Goal: Task Accomplishment & Management: Complete application form

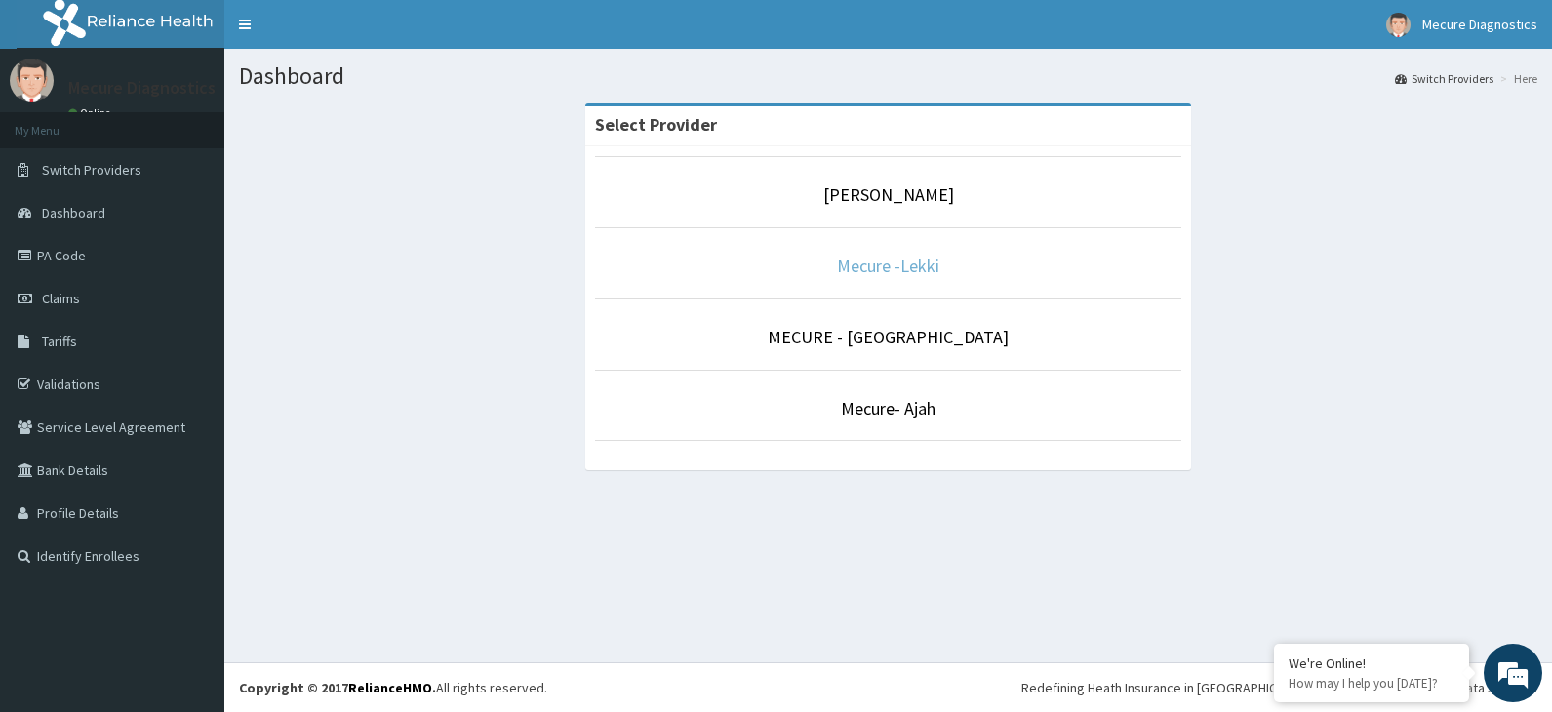
click at [890, 264] on link "Mecure -Lekki" at bounding box center [888, 266] width 102 height 22
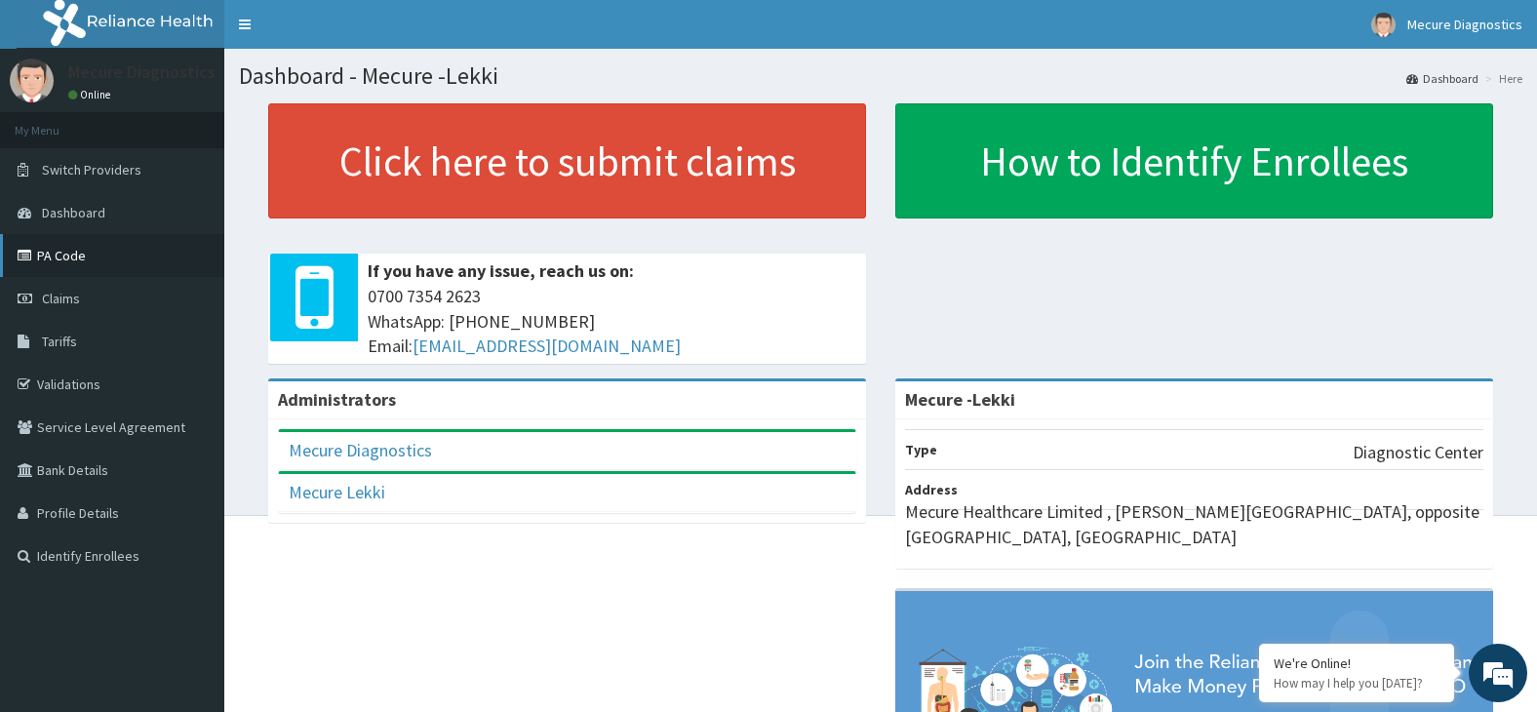
click at [53, 252] on link "PA Code" at bounding box center [112, 255] width 224 height 43
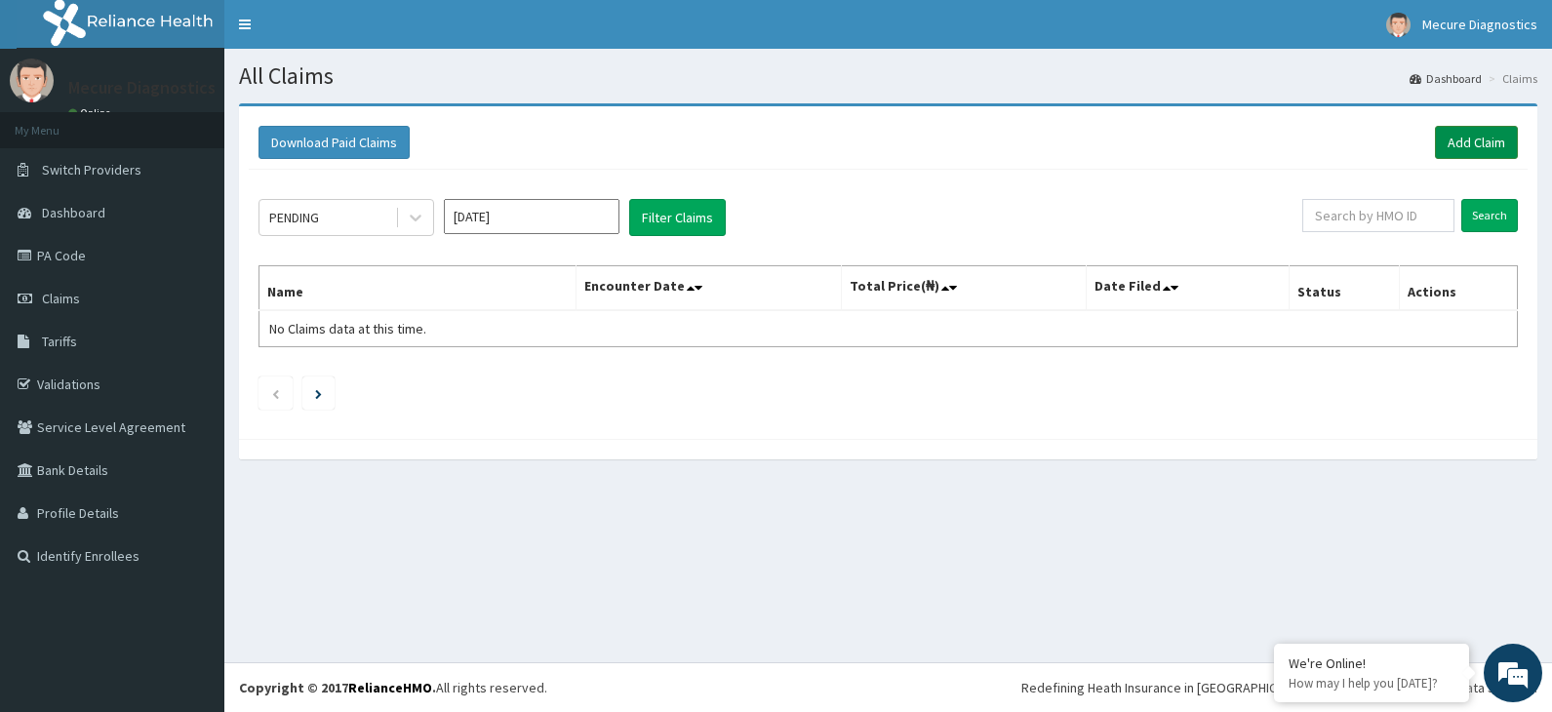
click at [1485, 139] on link "Add Claim" at bounding box center [1476, 142] width 83 height 33
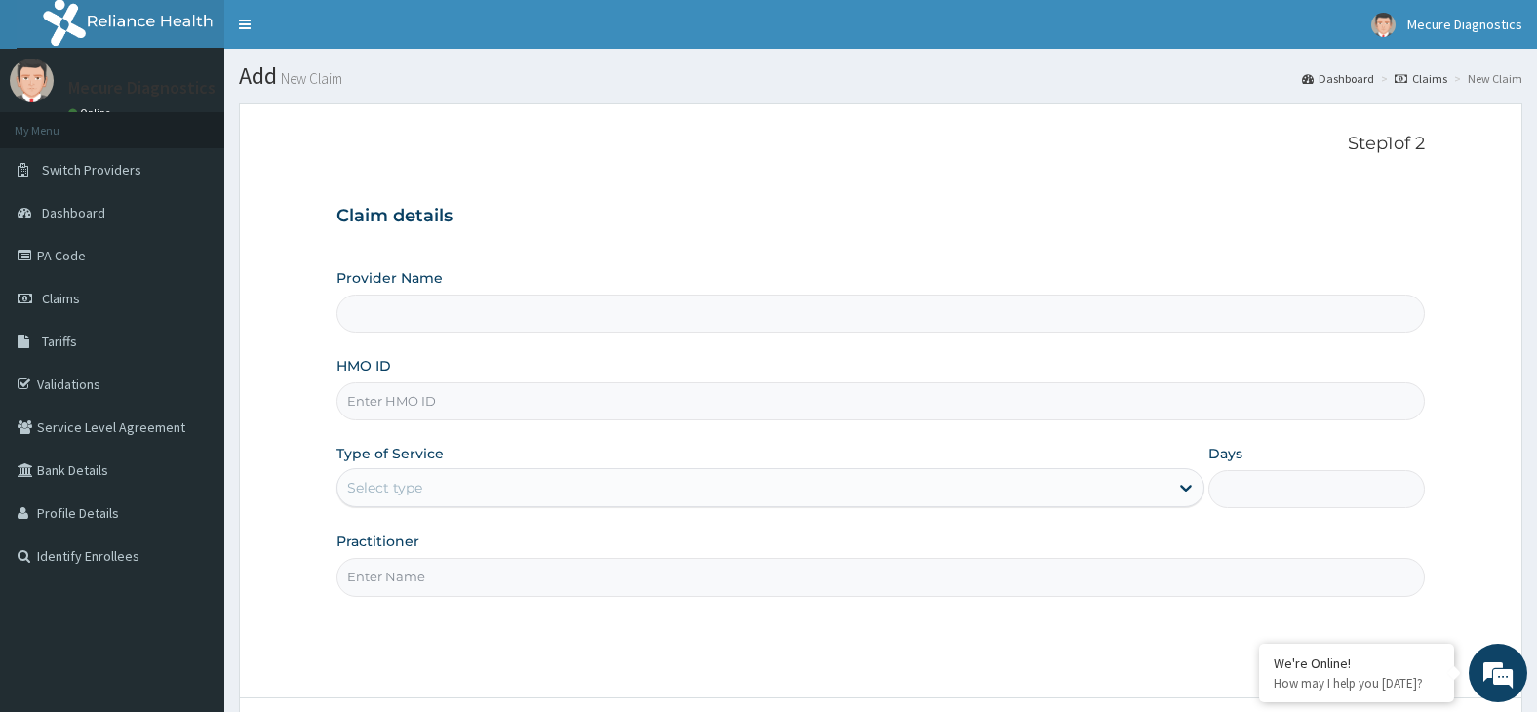
type input "Mecure -Lekki"
click at [416, 404] on input "HMO ID" at bounding box center [882, 401] width 1090 height 38
type input "tax/10042/a"
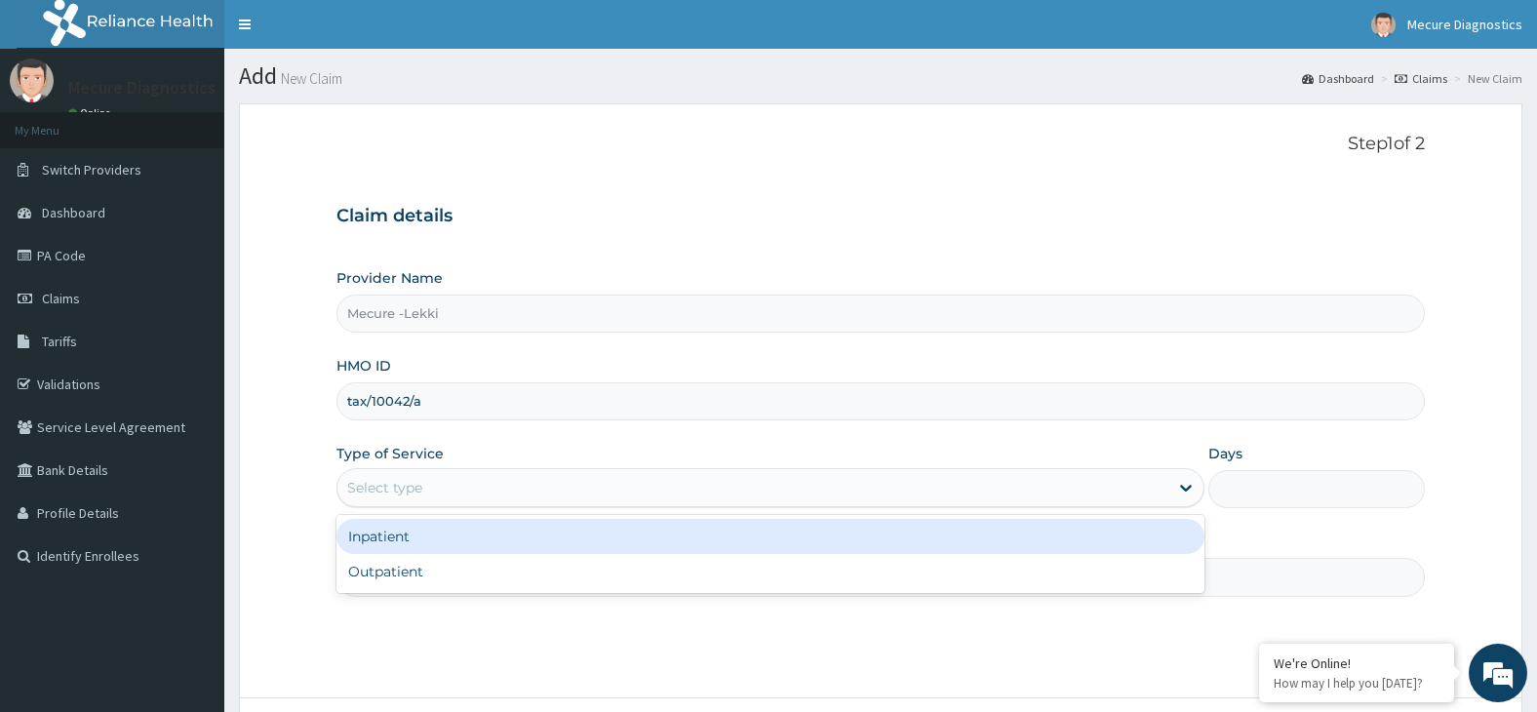
click at [493, 482] on div "Select type" at bounding box center [752, 487] width 831 height 31
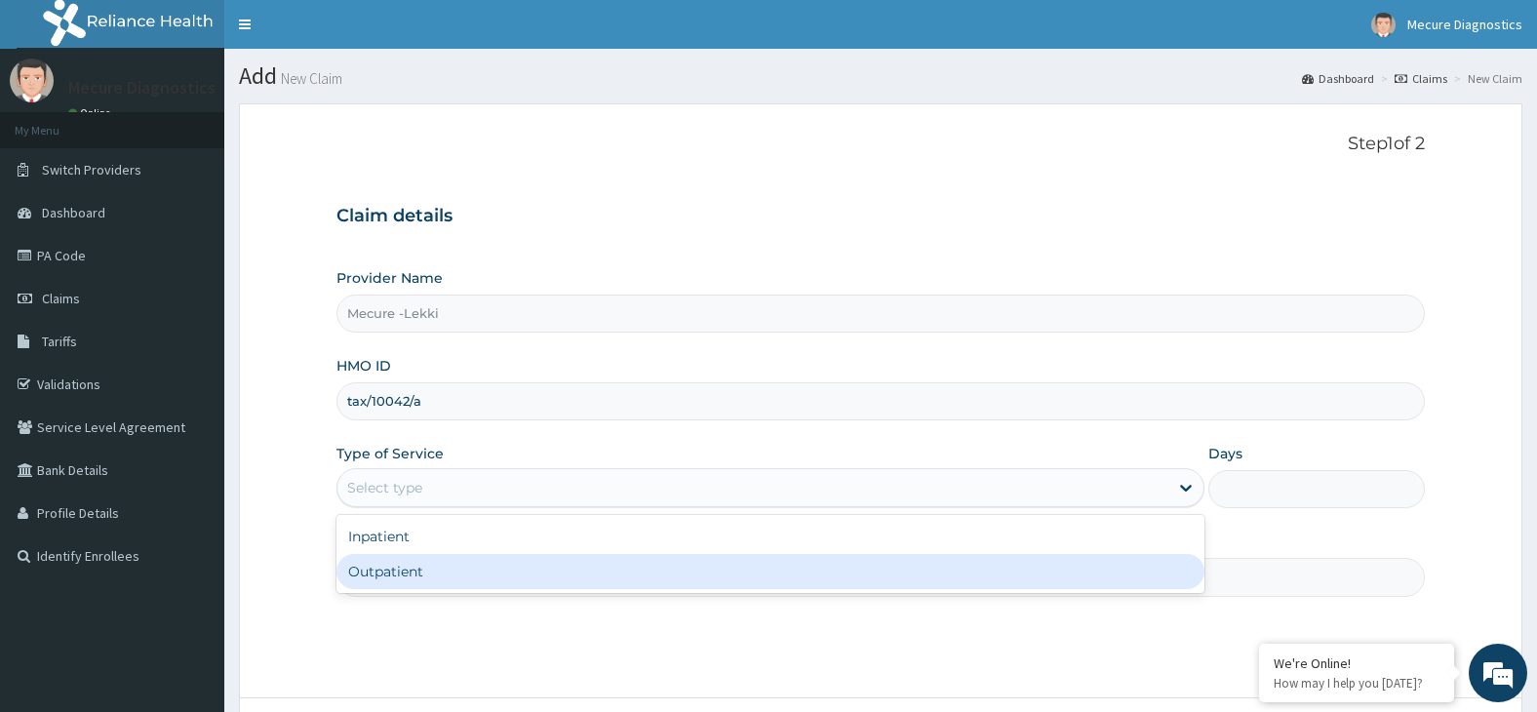
click at [532, 571] on div "Outpatient" at bounding box center [771, 571] width 868 height 35
type input "1"
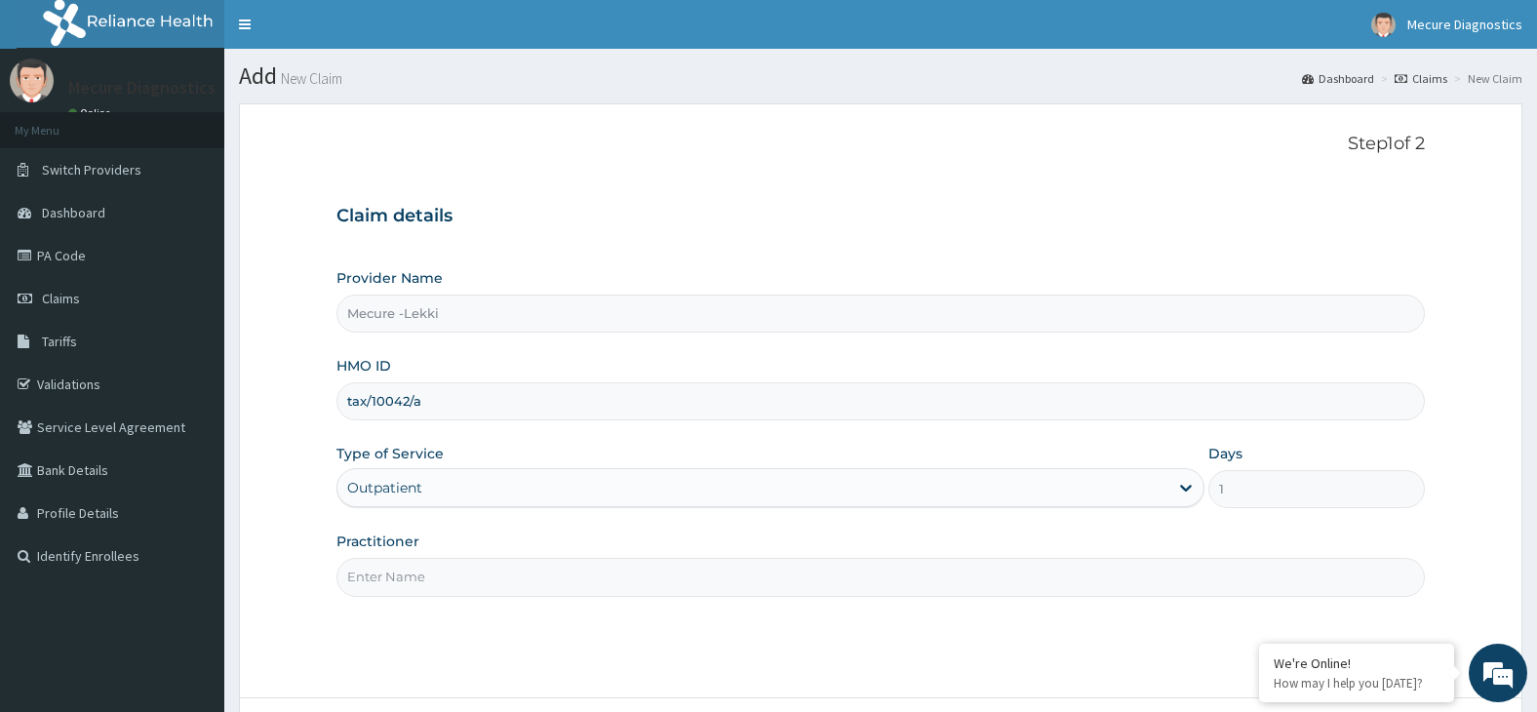
click at [532, 571] on input "Practitioner" at bounding box center [882, 577] width 1090 height 38
type input "mecure"
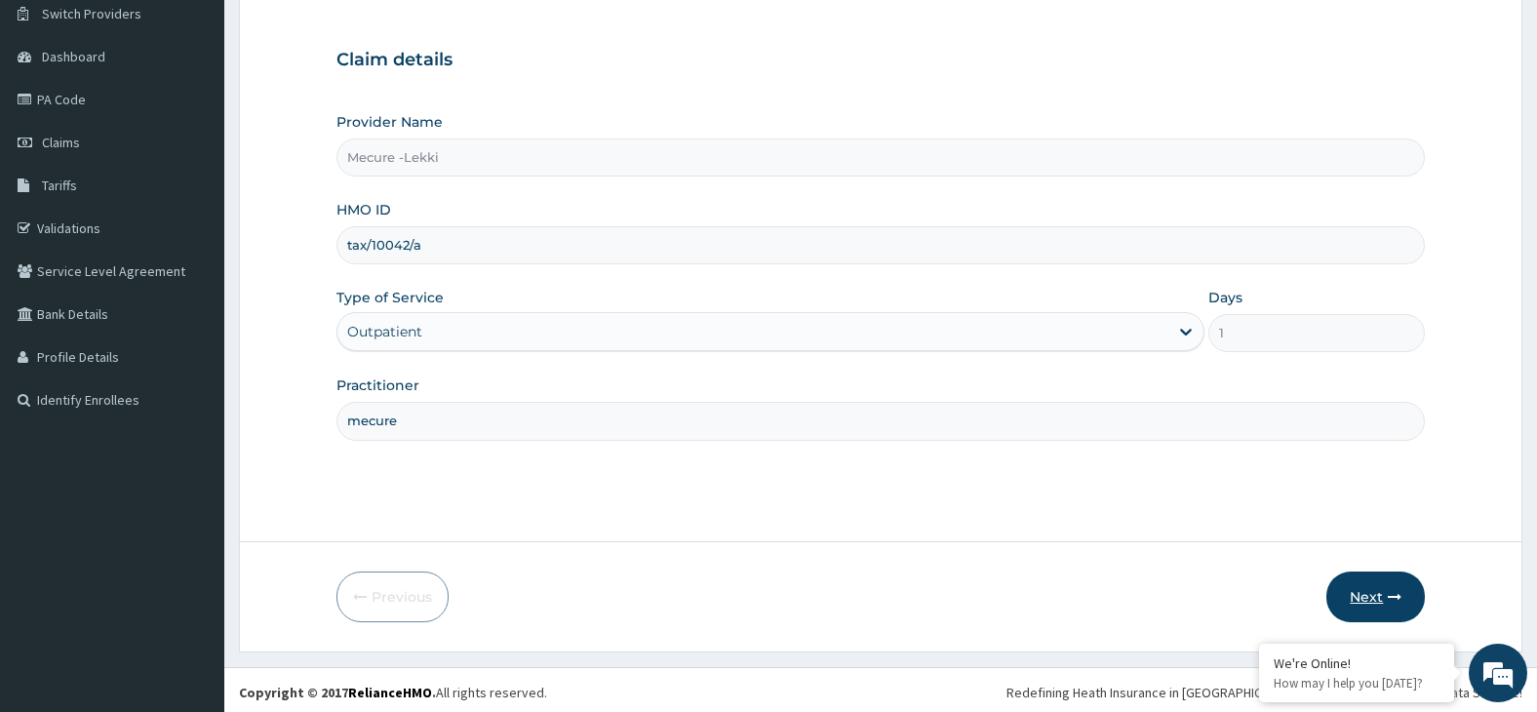
scroll to position [161, 0]
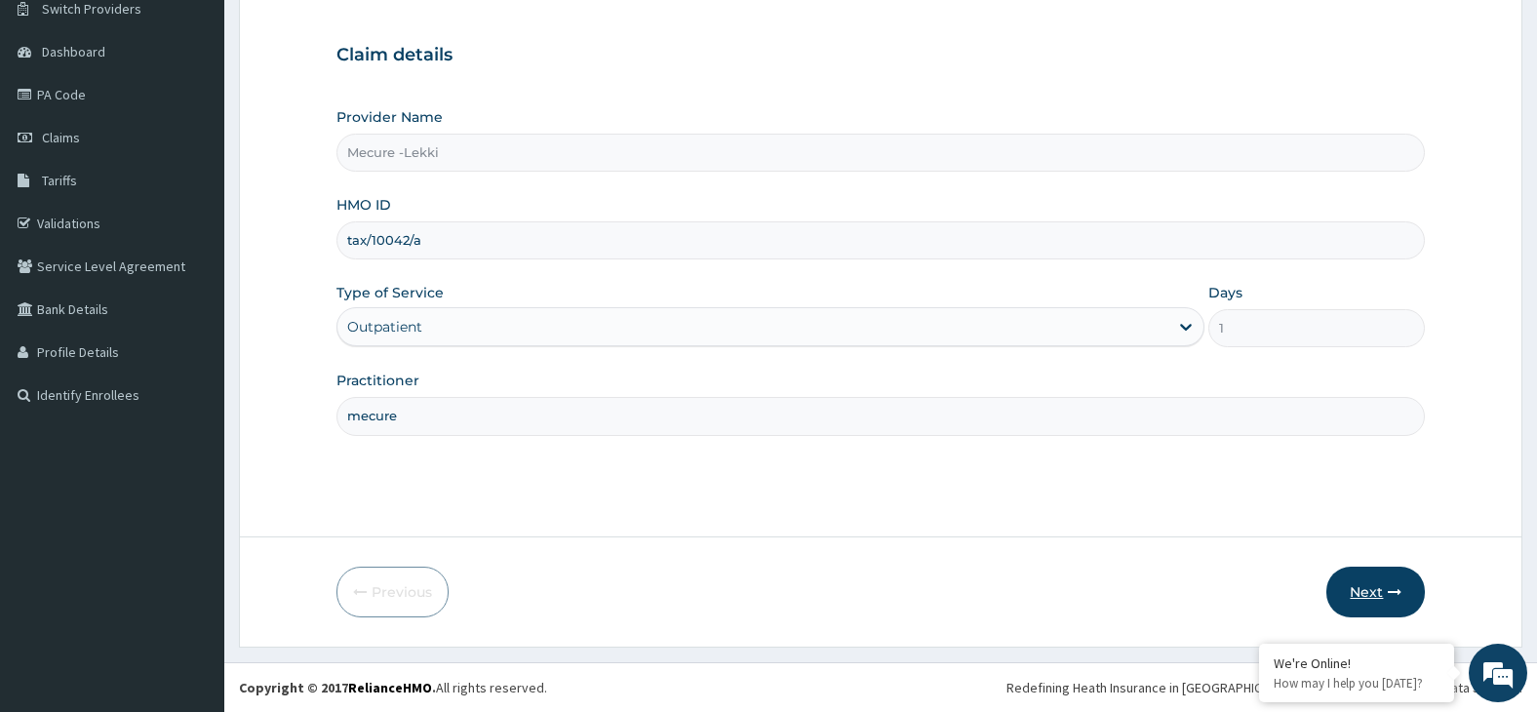
click at [1368, 596] on button "Next" at bounding box center [1376, 592] width 99 height 51
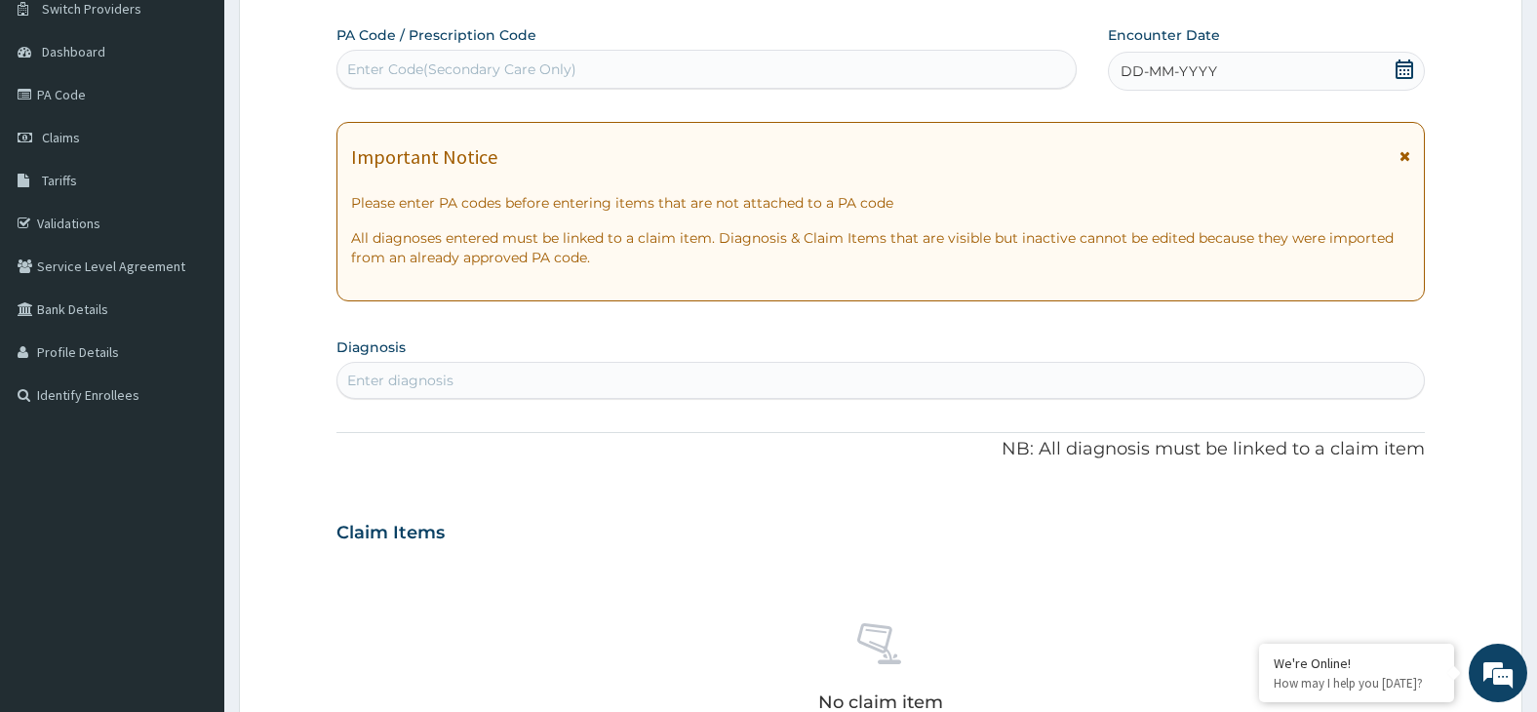
click at [496, 67] on div "Enter Code(Secondary Care Only)" at bounding box center [461, 69] width 229 height 20
paste input "PA/4068C1"
type input "PA/4068C1"
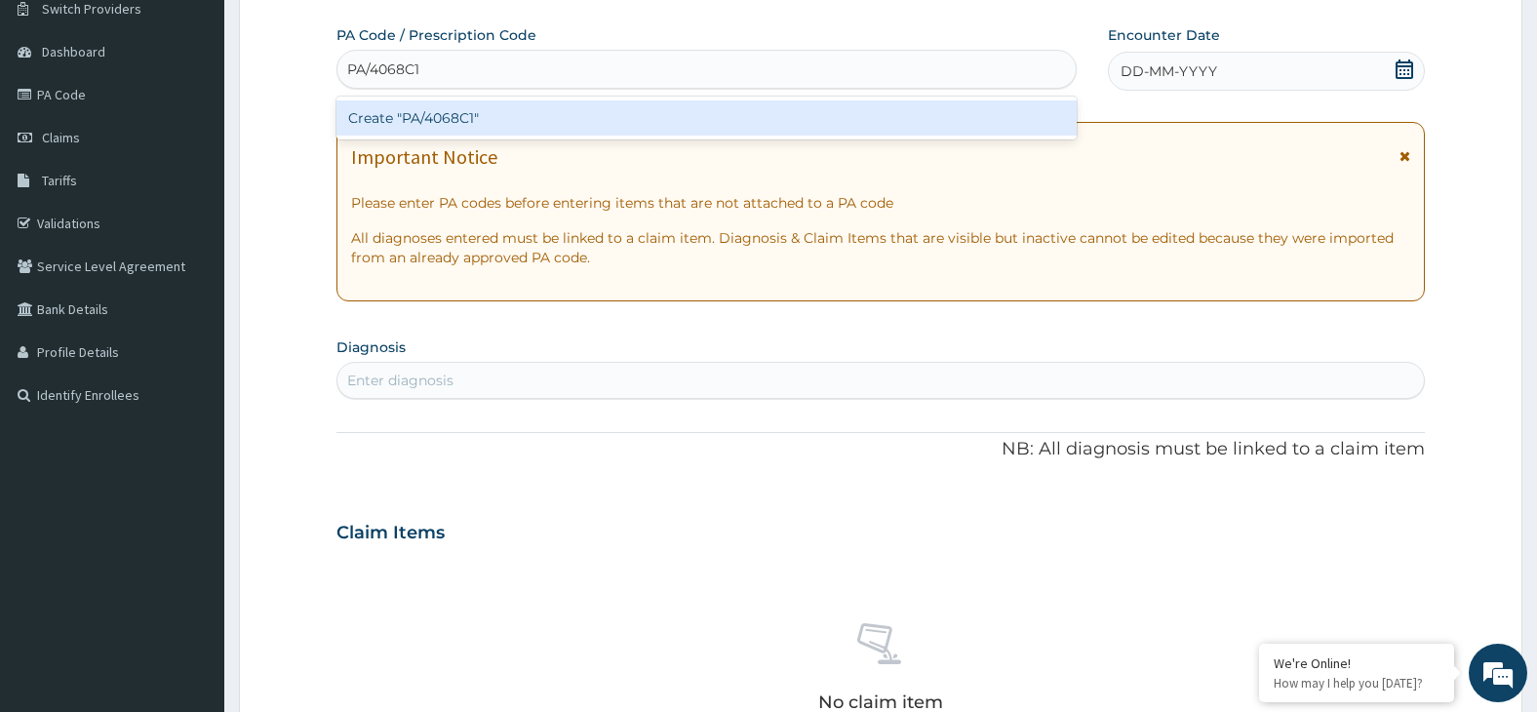
click at [500, 121] on div "Create "PA/4068C1"" at bounding box center [707, 117] width 740 height 35
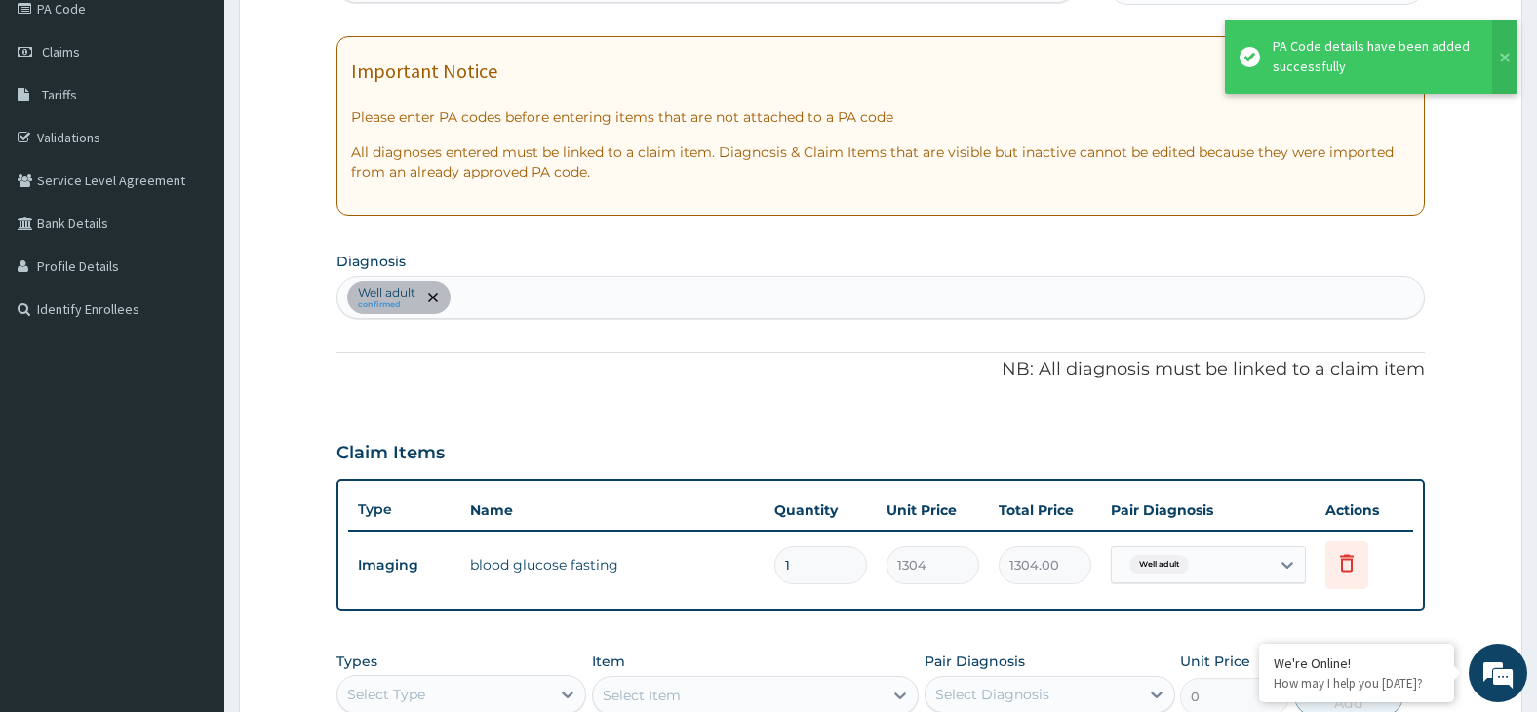
scroll to position [356, 0]
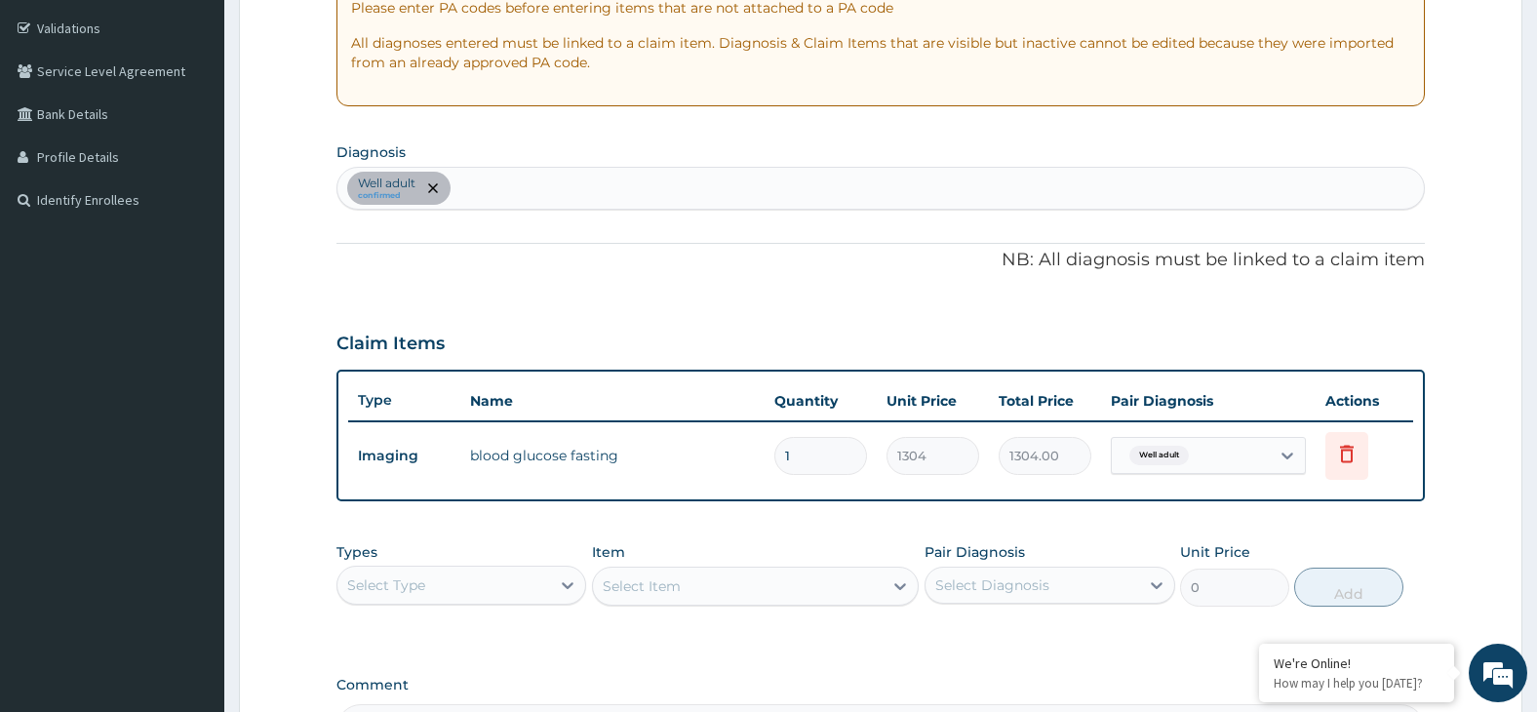
click at [669, 585] on div "Select Item" at bounding box center [755, 586] width 327 height 39
click at [669, 586] on div "Select Item" at bounding box center [755, 586] width 327 height 39
click at [525, 585] on div "Select Type" at bounding box center [444, 585] width 214 height 31
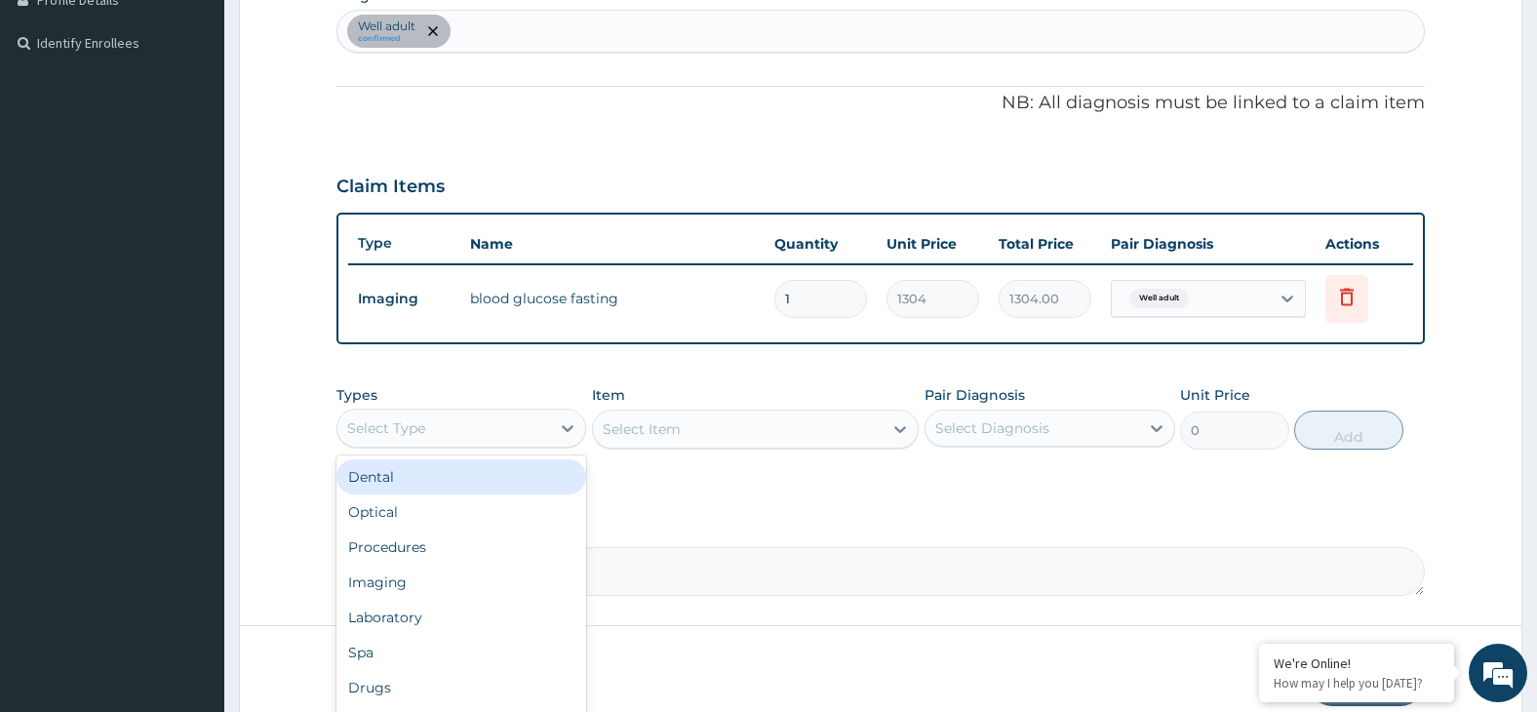
scroll to position [602, 0]
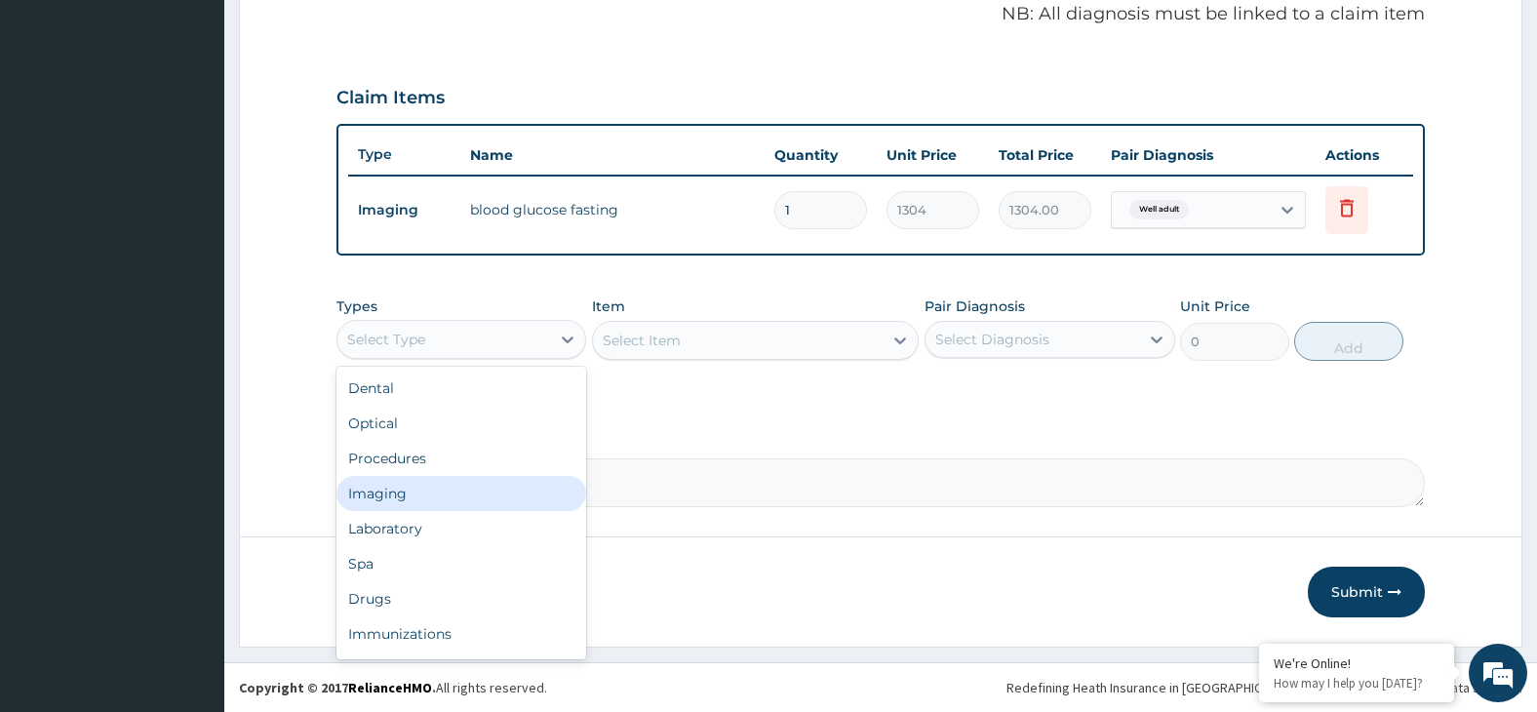
click at [493, 498] on div "Imaging" at bounding box center [462, 493] width 251 height 35
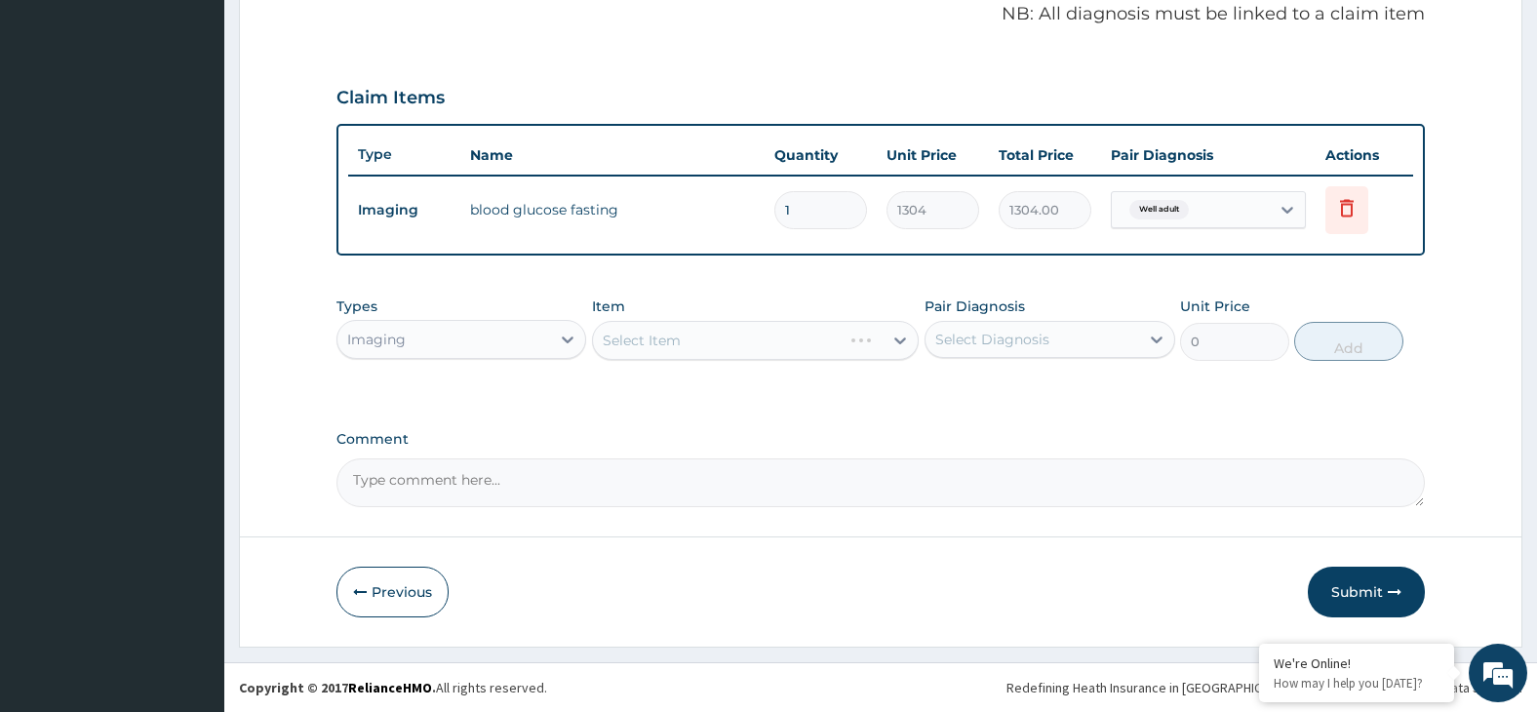
click at [739, 336] on div "Select Item" at bounding box center [755, 340] width 327 height 39
click at [854, 338] on div "Select Item" at bounding box center [738, 340] width 290 height 31
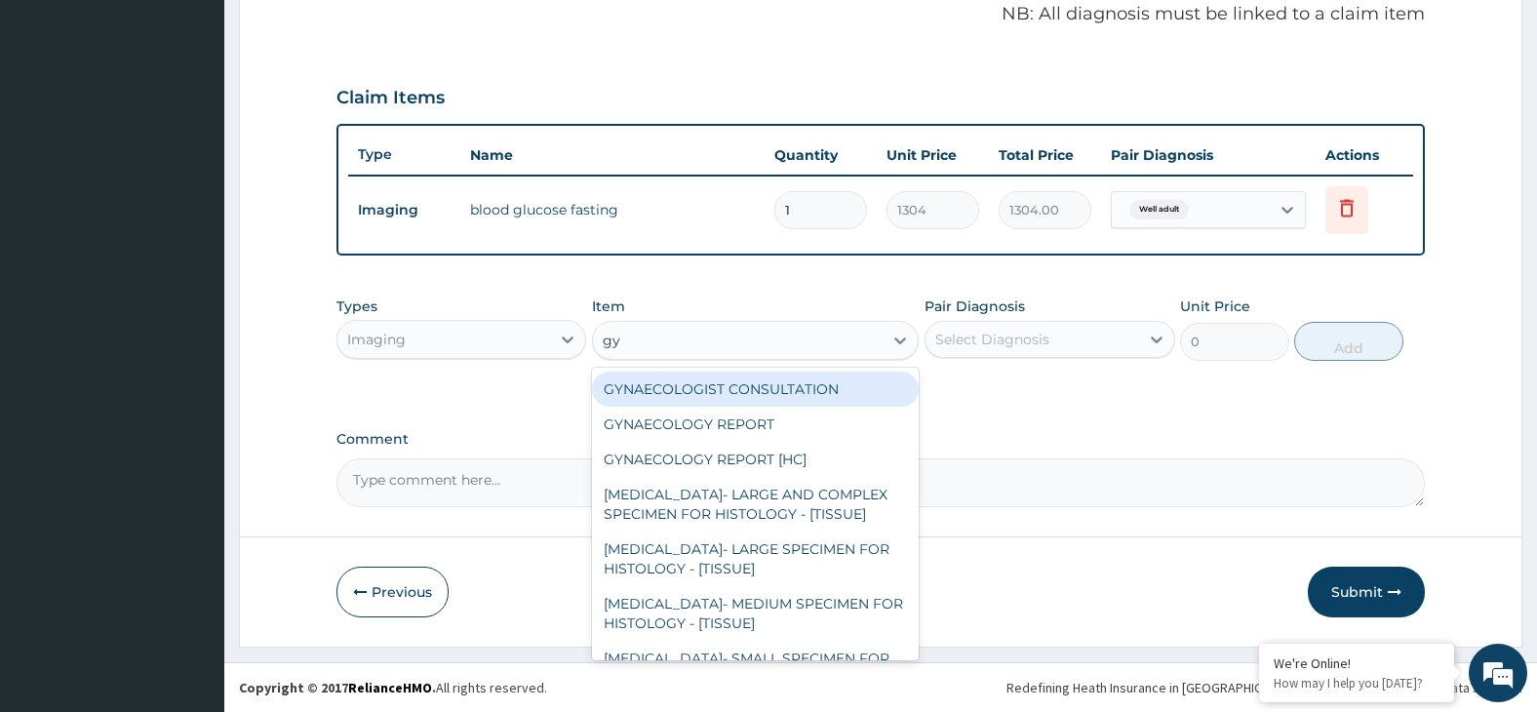
type input "gyn"
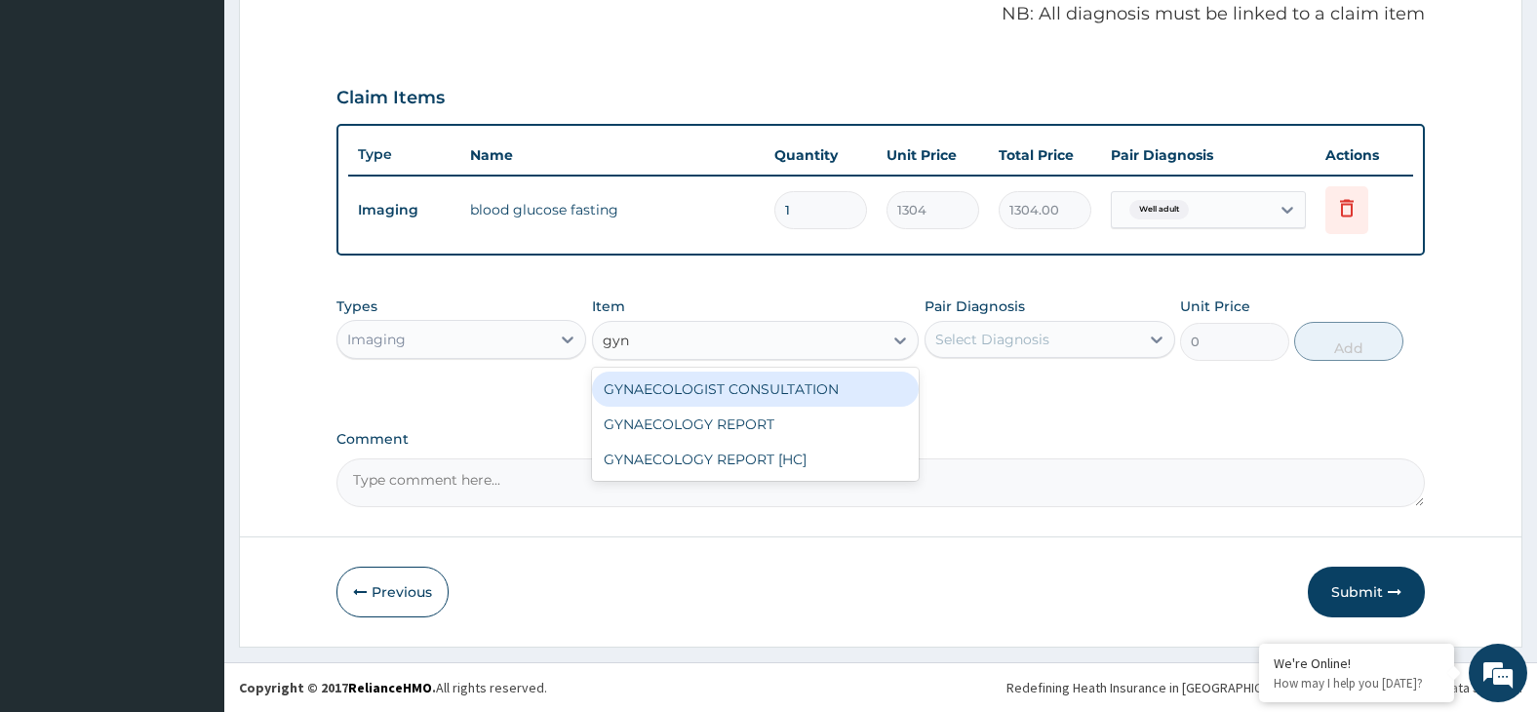
click at [824, 387] on div "GYNAECOLOGIST CONSULTATION" at bounding box center [755, 389] width 327 height 35
type input "9400"
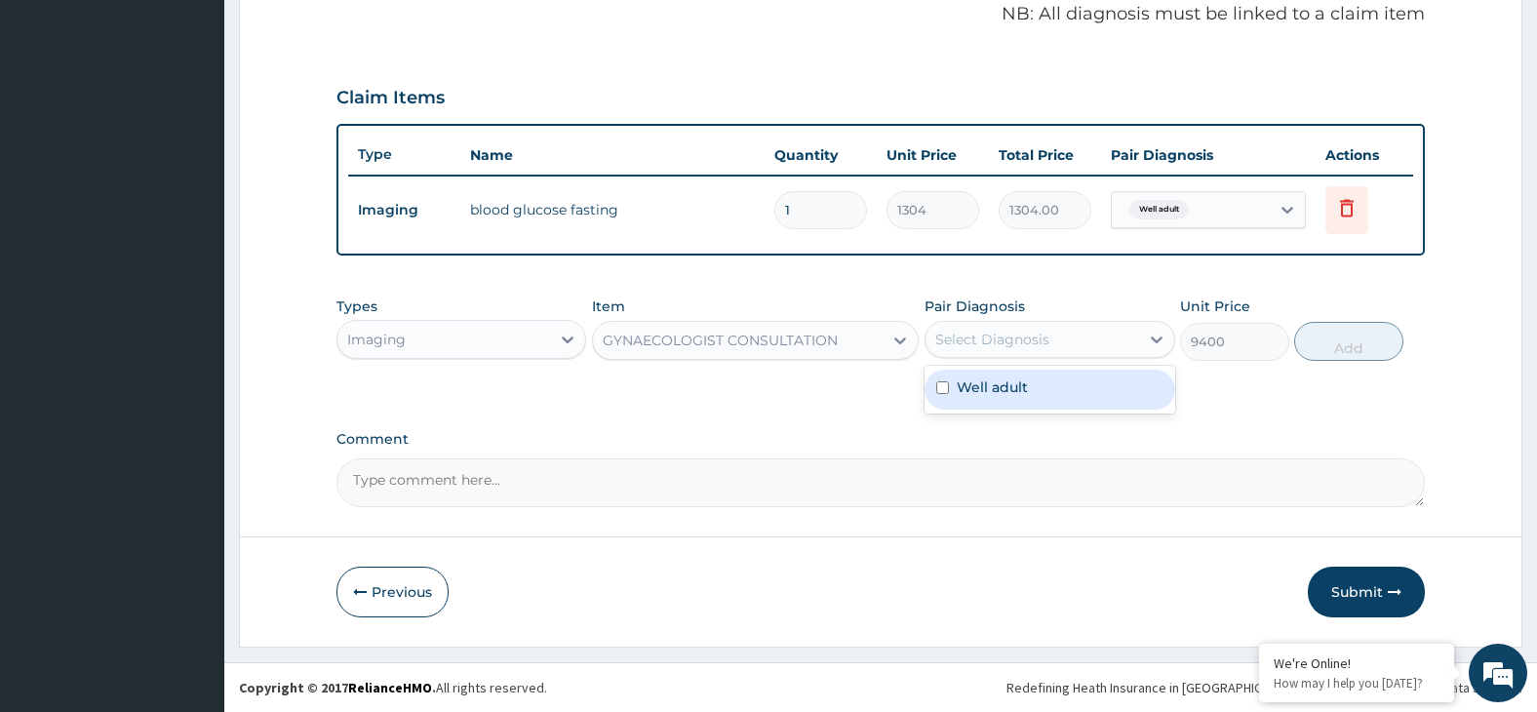
drag, startPoint x: 1008, startPoint y: 340, endPoint x: 1036, endPoint y: 374, distance: 43.6
click at [1009, 341] on div "Select Diagnosis" at bounding box center [992, 340] width 114 height 20
drag, startPoint x: 1050, startPoint y: 395, endPoint x: 1195, endPoint y: 364, distance: 148.6
click at [1051, 395] on div "Well adult" at bounding box center [1050, 390] width 251 height 40
checkbox input "true"
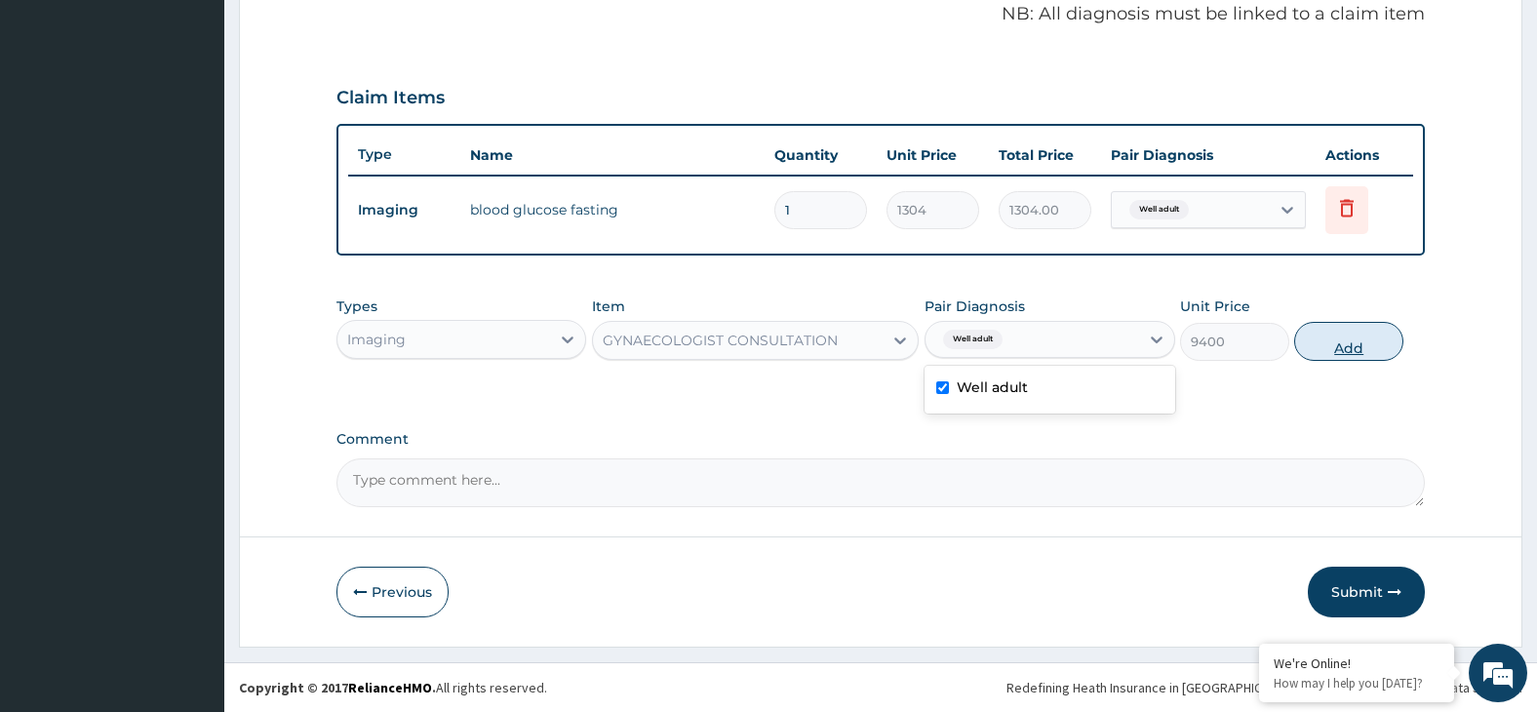
click at [1360, 342] on button "Add" at bounding box center [1348, 341] width 109 height 39
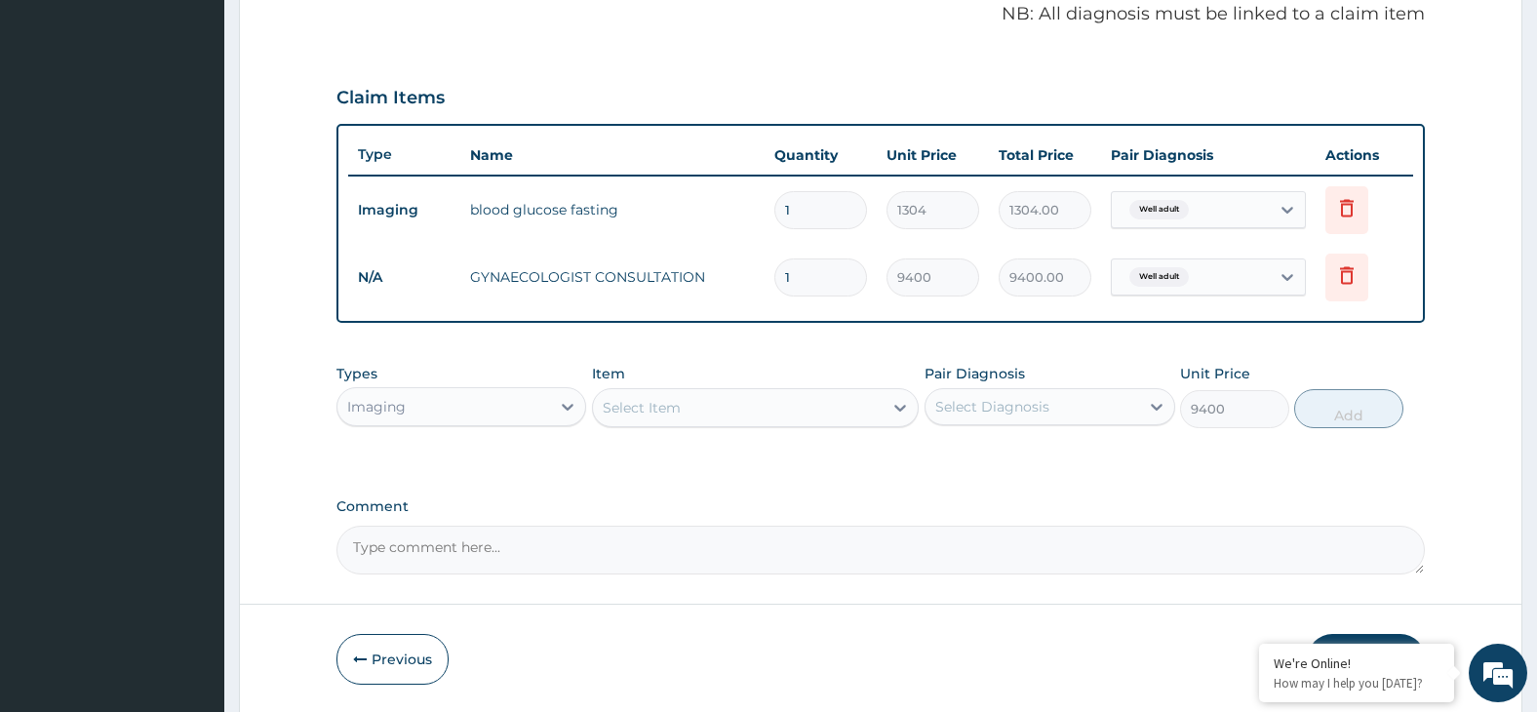
type input "0"
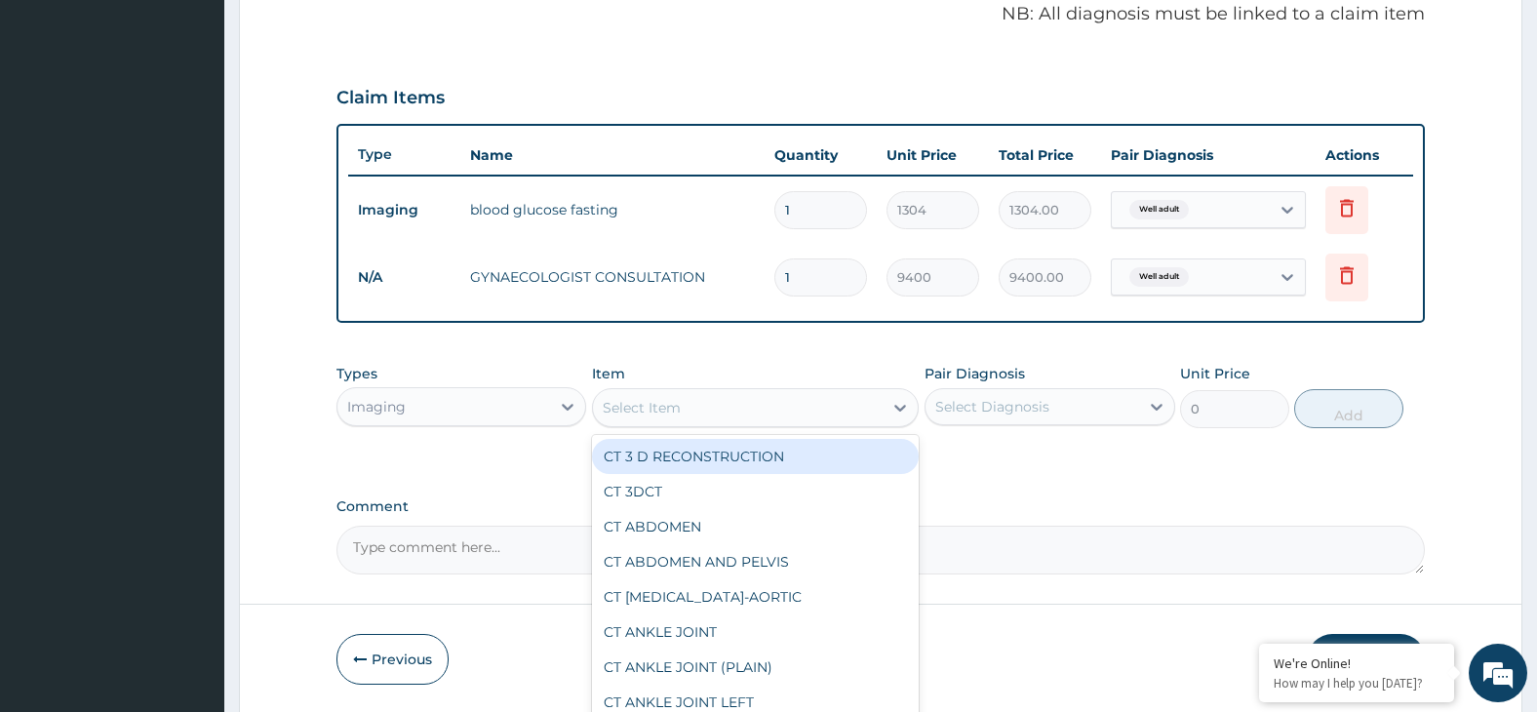
click at [766, 416] on div "Select Item" at bounding box center [738, 407] width 290 height 31
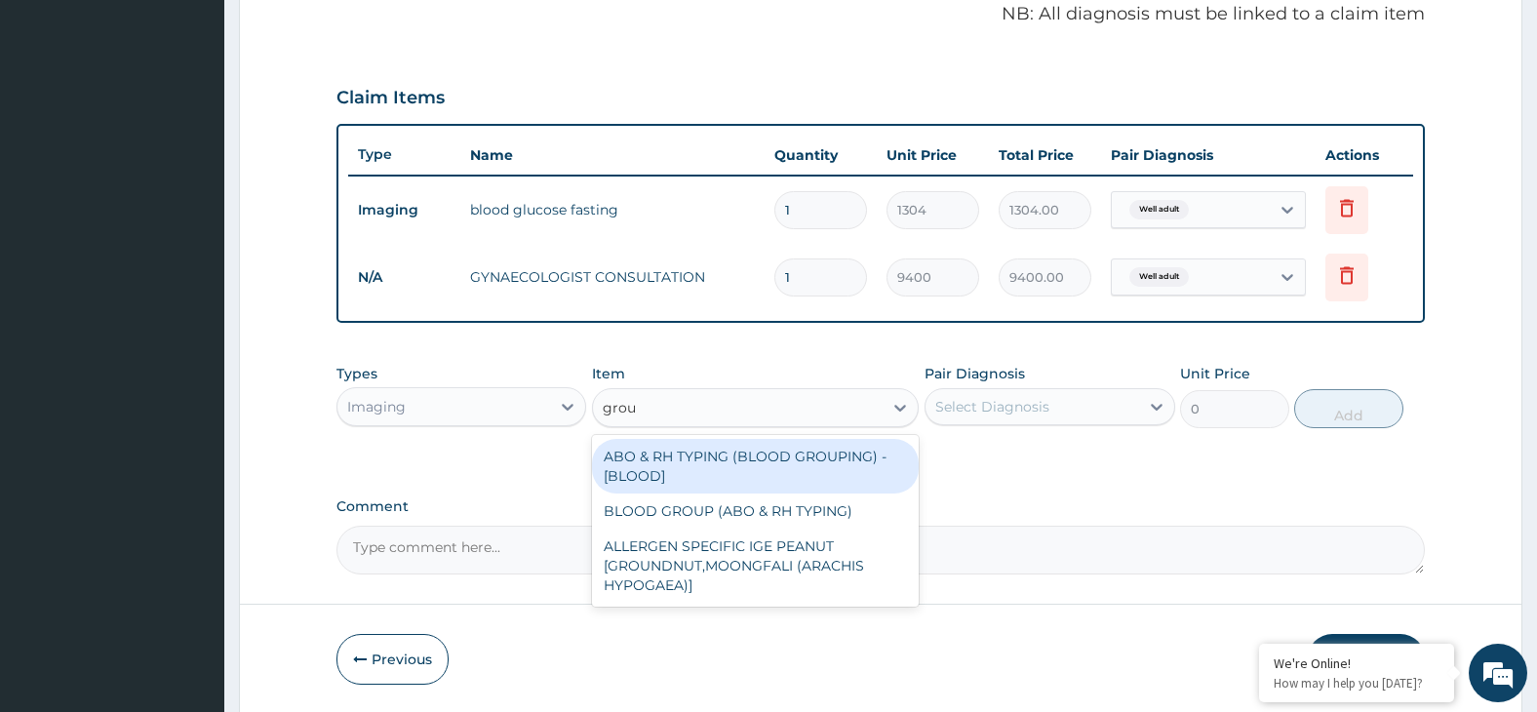
type input "group"
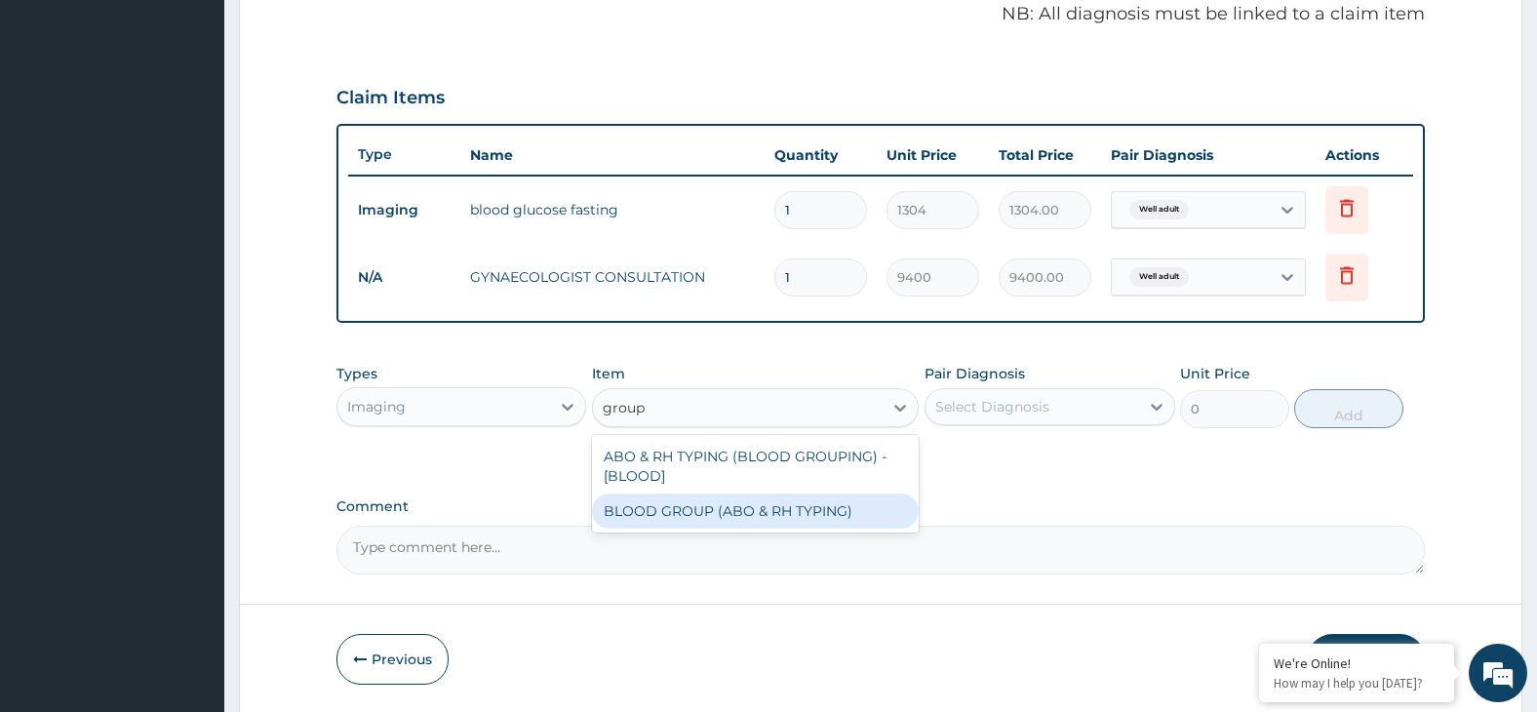
drag, startPoint x: 833, startPoint y: 511, endPoint x: 853, endPoint y: 507, distance: 19.9
click at [834, 511] on div "BLOOD GROUP (ABO & RH TYPING)" at bounding box center [755, 511] width 327 height 35
type input "2400"
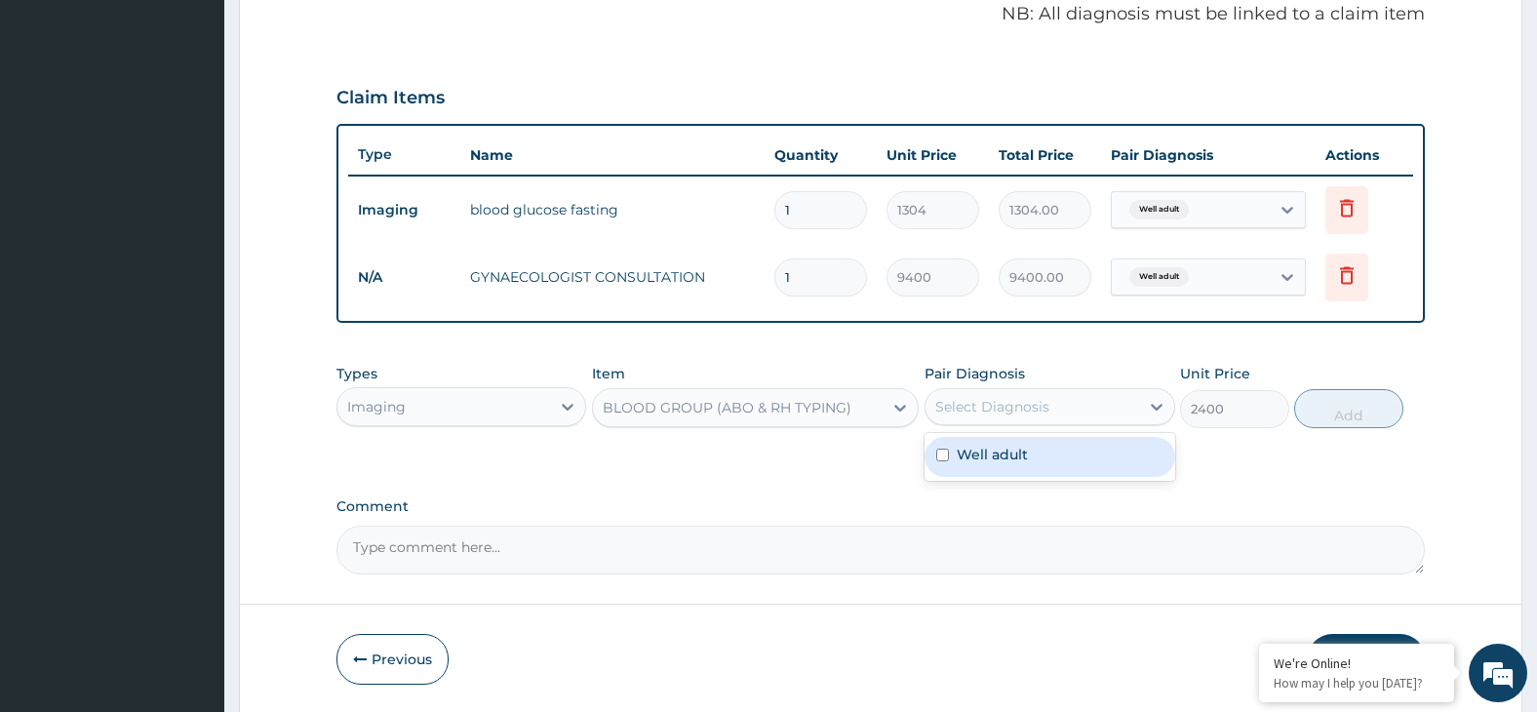
click at [1059, 407] on div "Select Diagnosis" at bounding box center [1033, 406] width 214 height 31
drag, startPoint x: 1090, startPoint y: 449, endPoint x: 1110, endPoint y: 449, distance: 20.5
click at [1099, 449] on div "Well adult" at bounding box center [1050, 457] width 251 height 40
checkbox input "true"
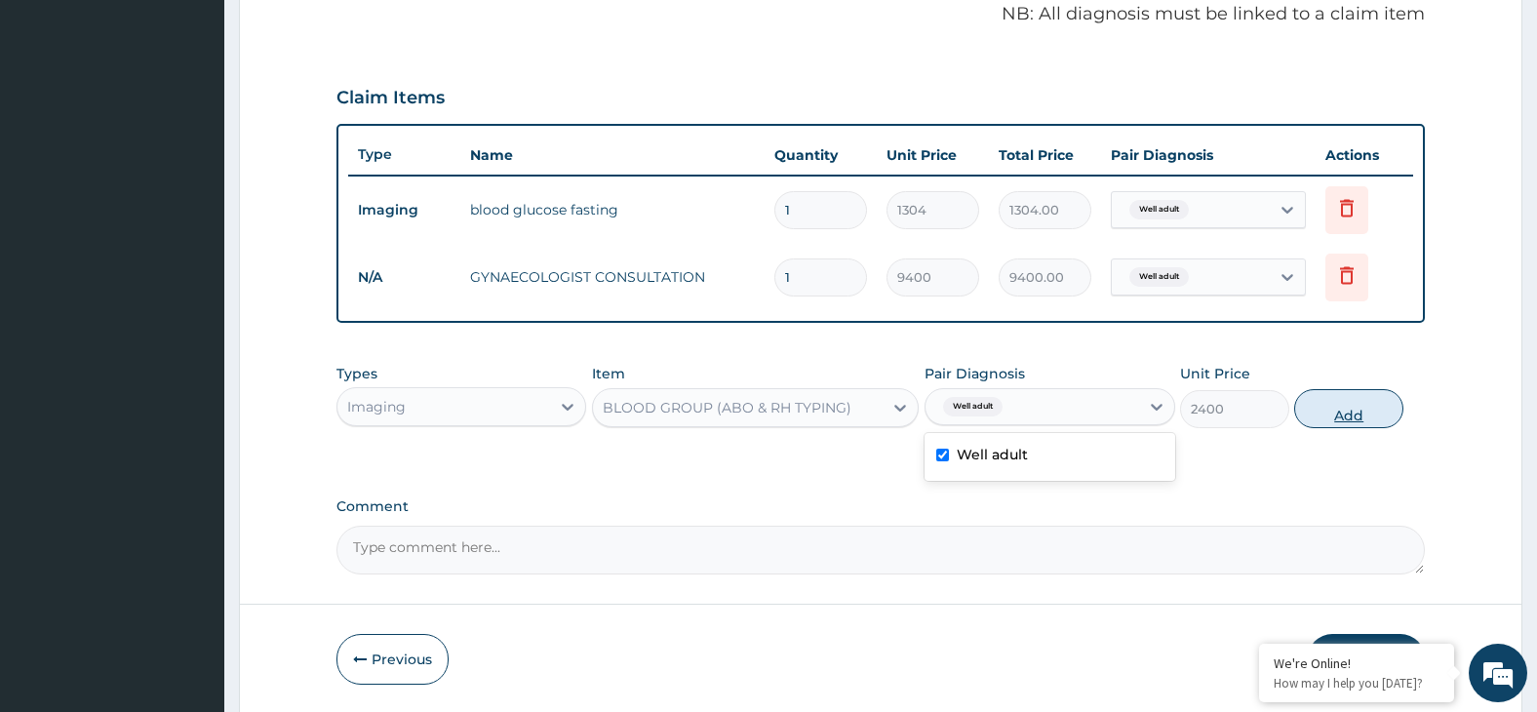
click at [1347, 411] on button "Add" at bounding box center [1348, 408] width 109 height 39
type input "0"
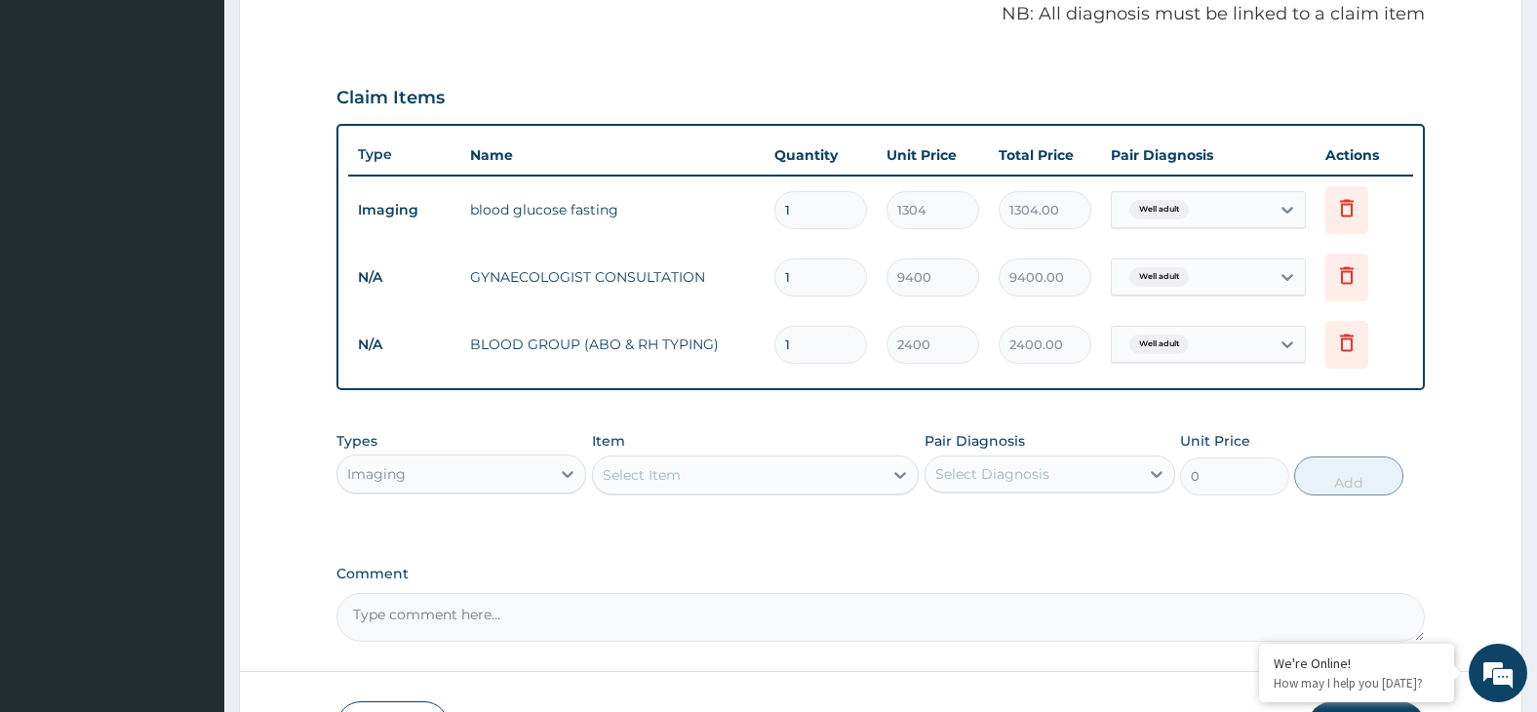
click at [759, 479] on div "Select Item" at bounding box center [738, 474] width 290 height 31
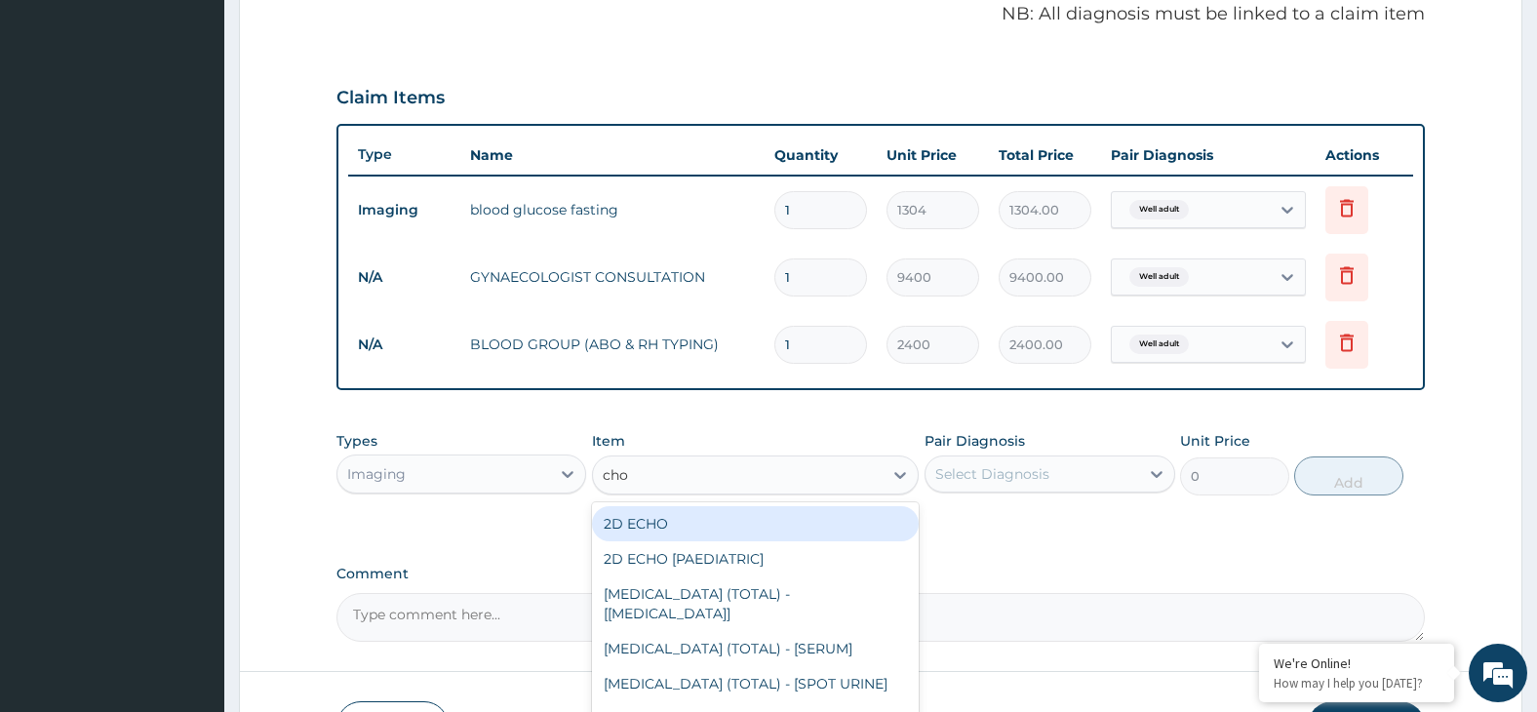
type input "chol"
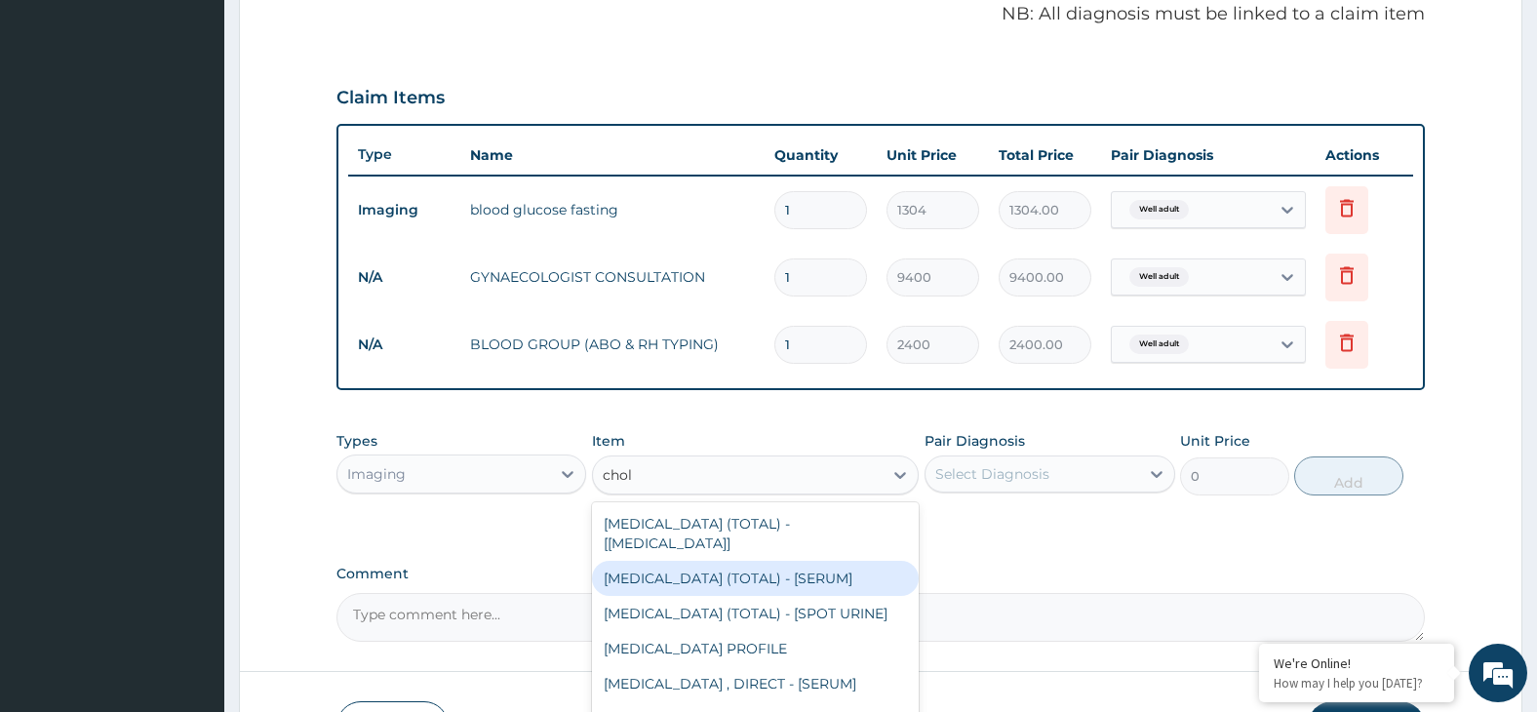
click at [825, 561] on div "CHOLESTEROL (TOTAL) - [SERUM]" at bounding box center [755, 578] width 327 height 35
type input "2400"
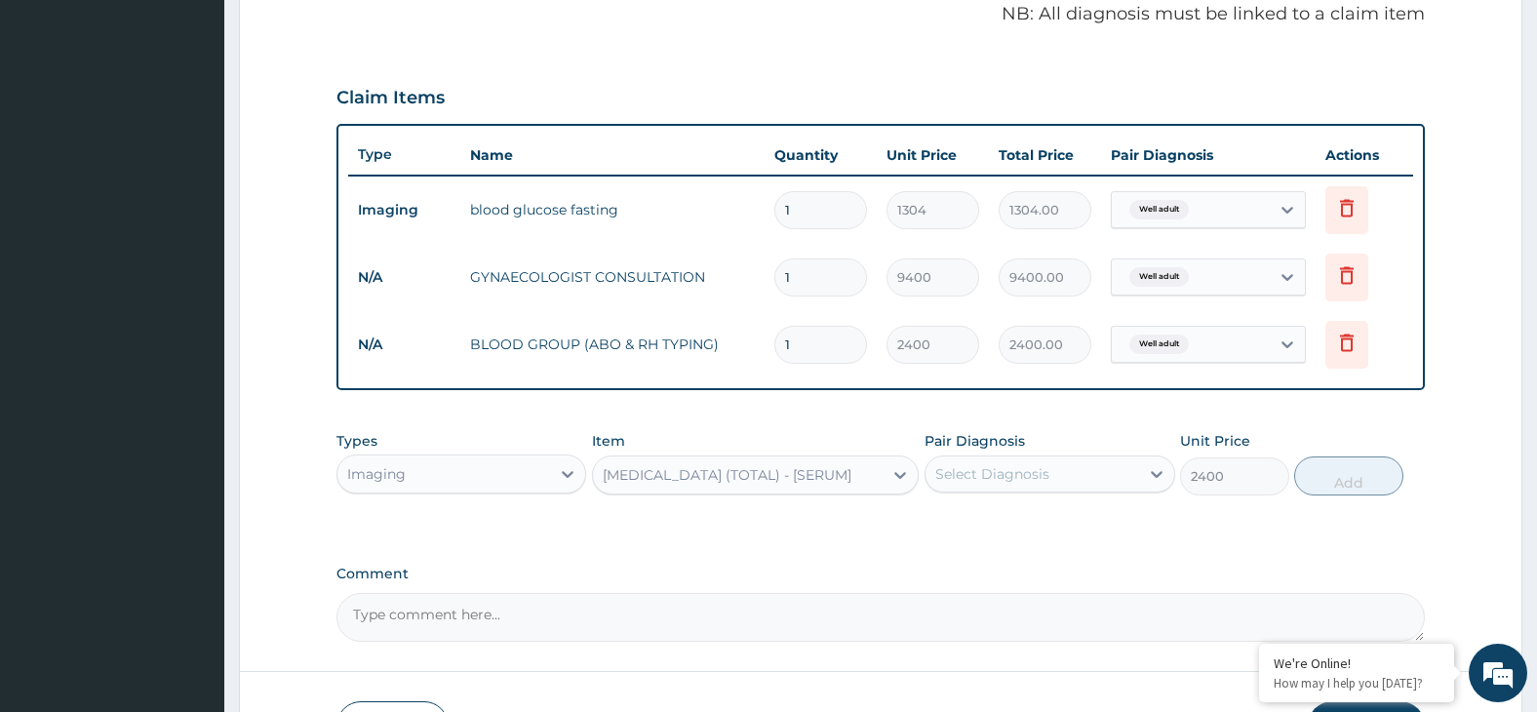
click at [1031, 478] on div "Select Diagnosis" at bounding box center [992, 474] width 114 height 20
drag, startPoint x: 1069, startPoint y: 516, endPoint x: 1155, endPoint y: 516, distance: 85.8
click at [1086, 519] on div "Well adult" at bounding box center [1050, 524] width 251 height 40
checkbox input "true"
click at [1370, 484] on button "Add" at bounding box center [1348, 475] width 109 height 39
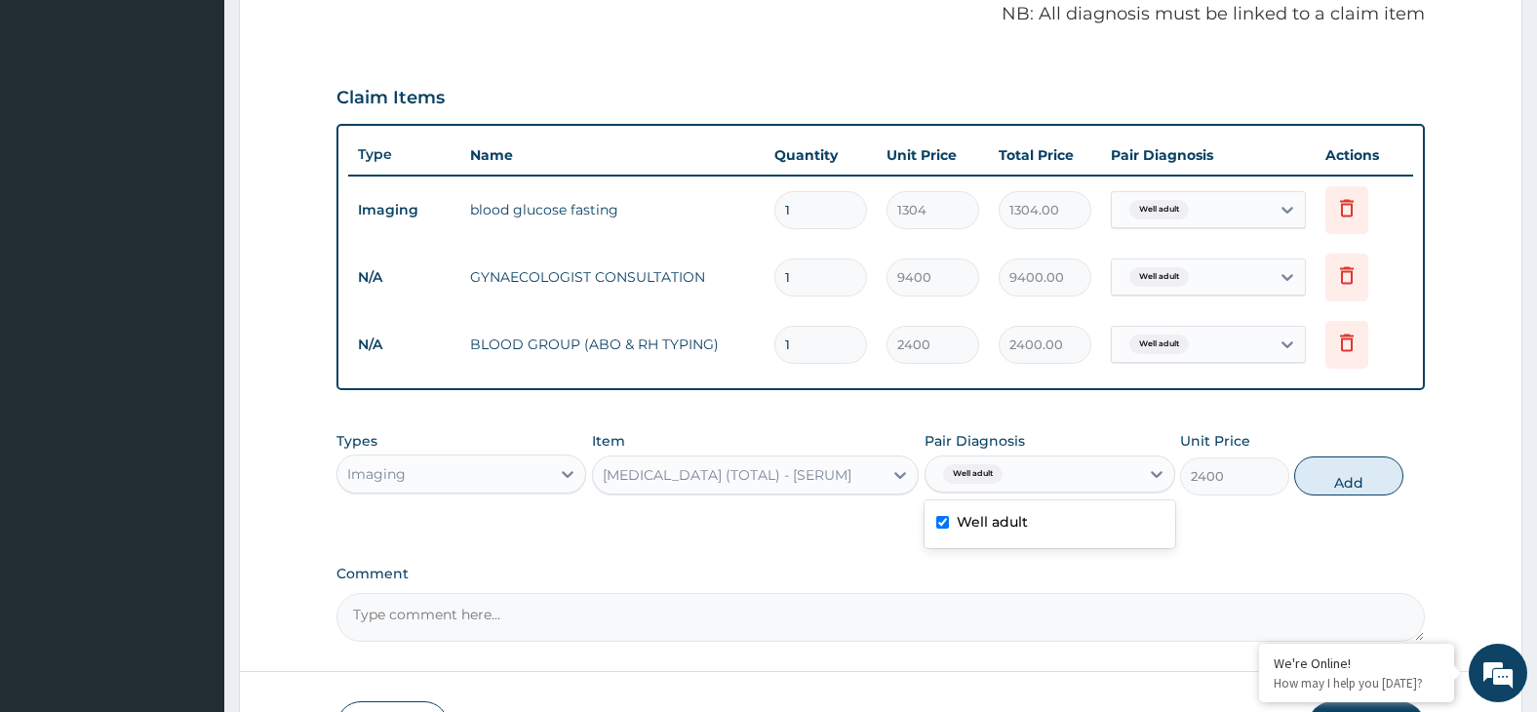
type input "0"
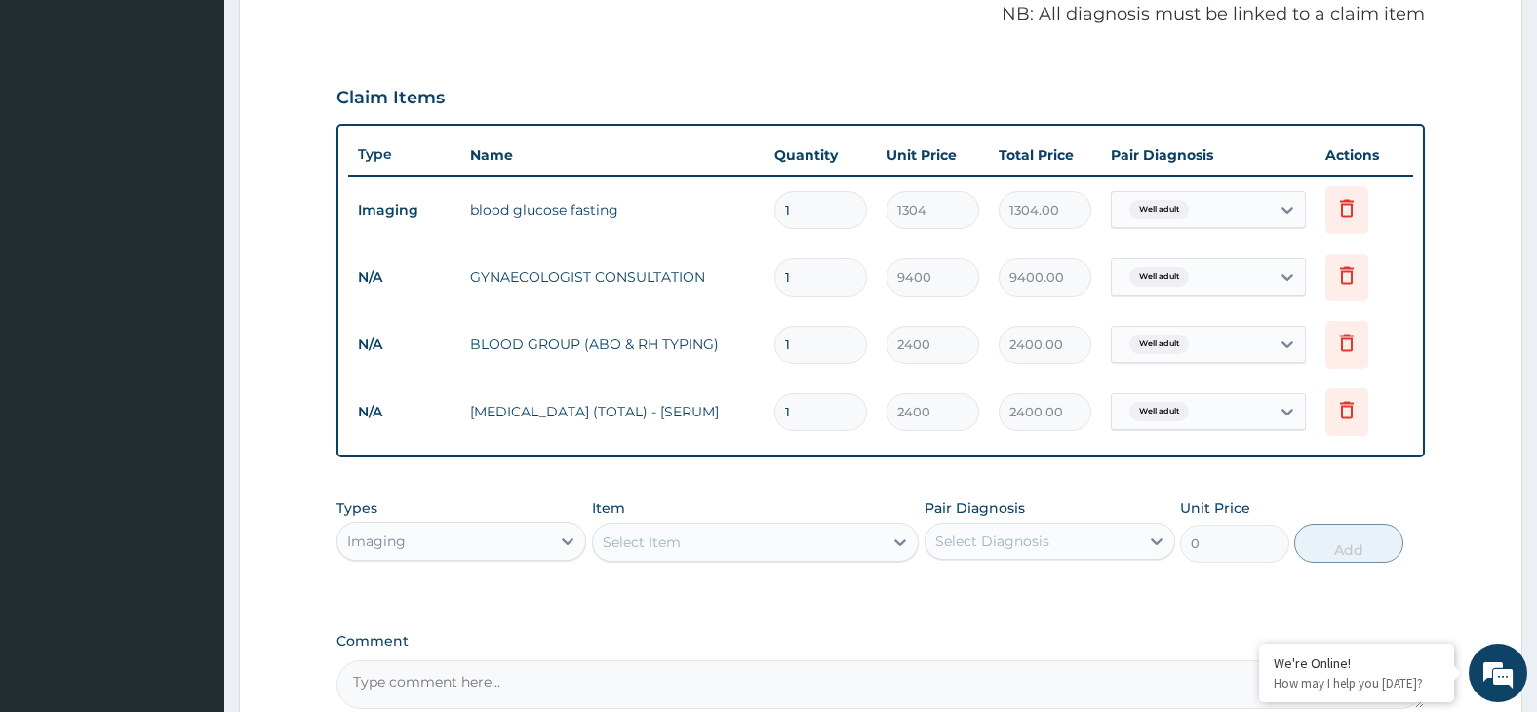
click at [693, 548] on div "Select Item" at bounding box center [738, 542] width 290 height 31
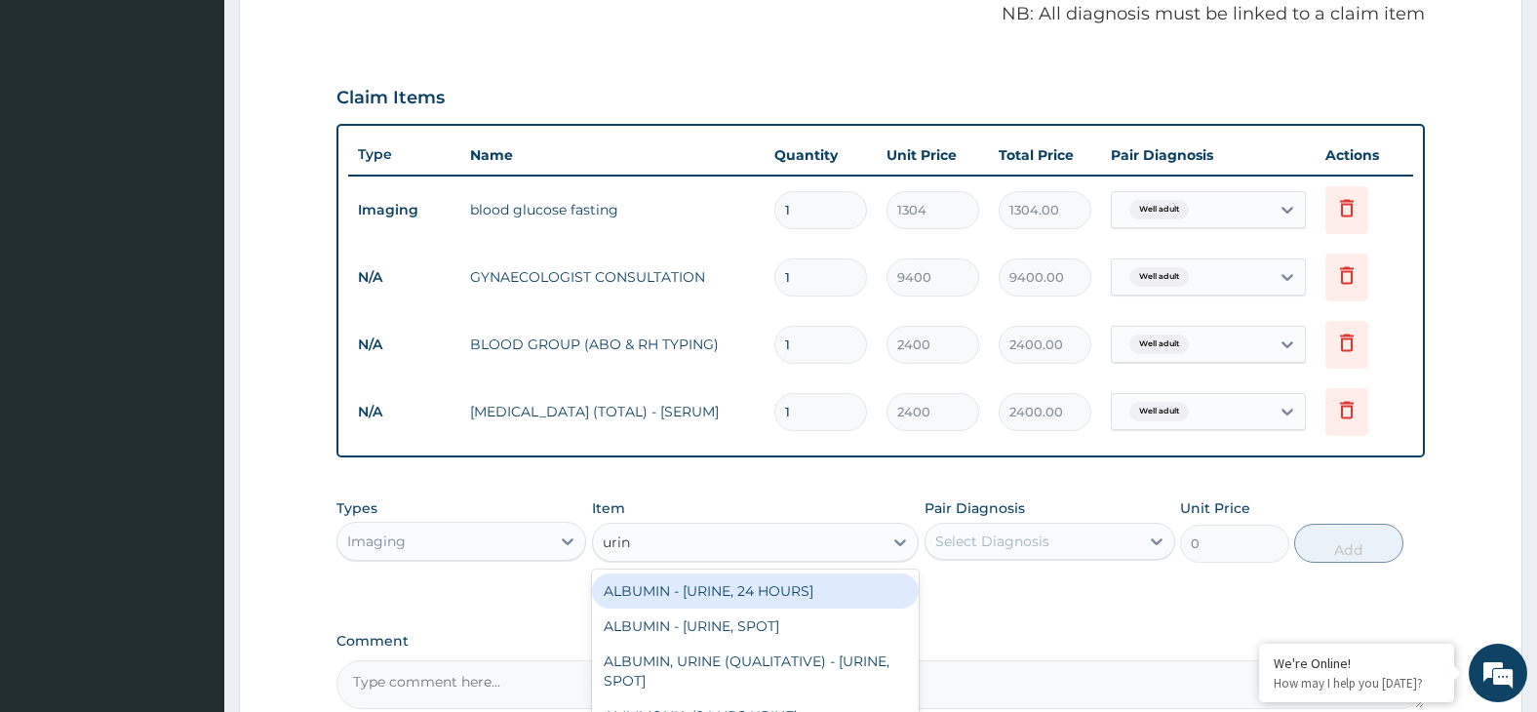
type input "urine"
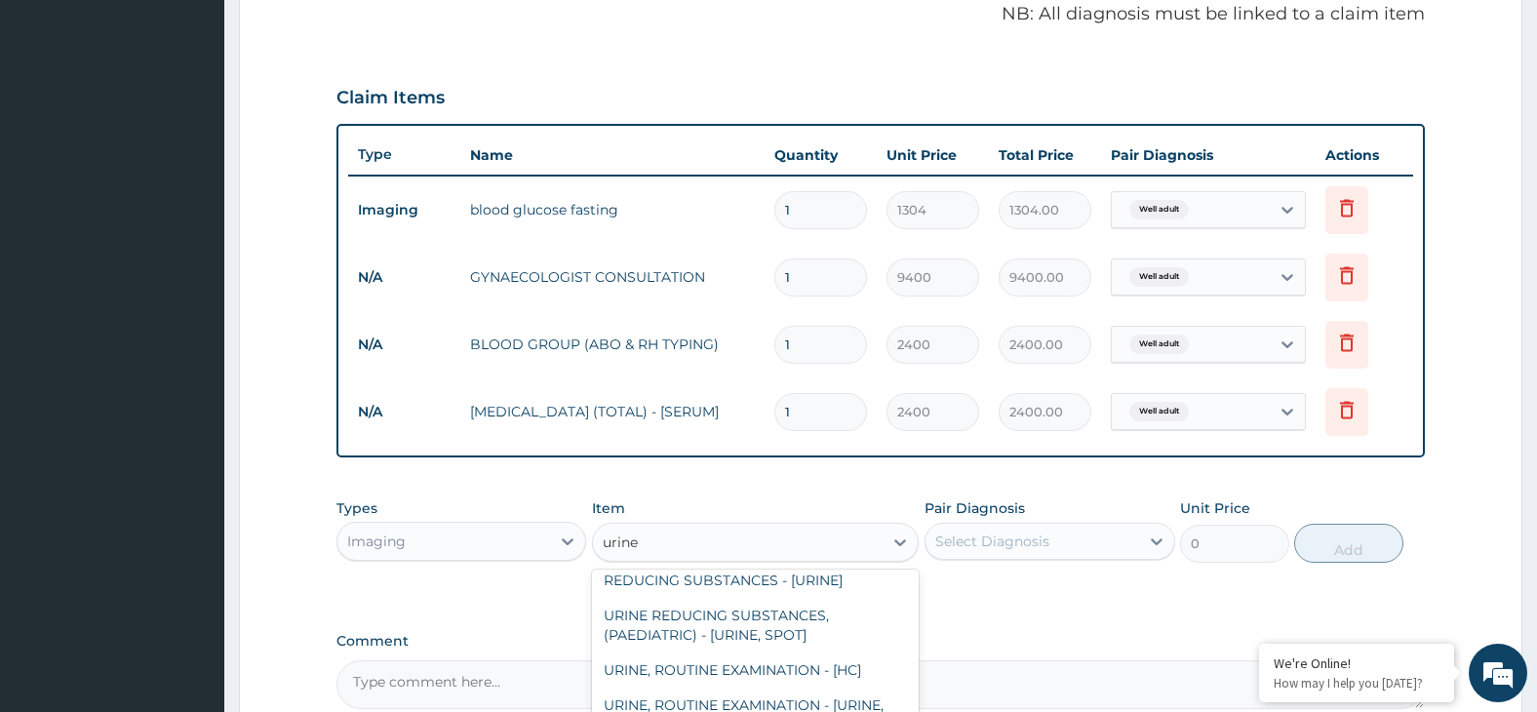
scroll to position [1853, 0]
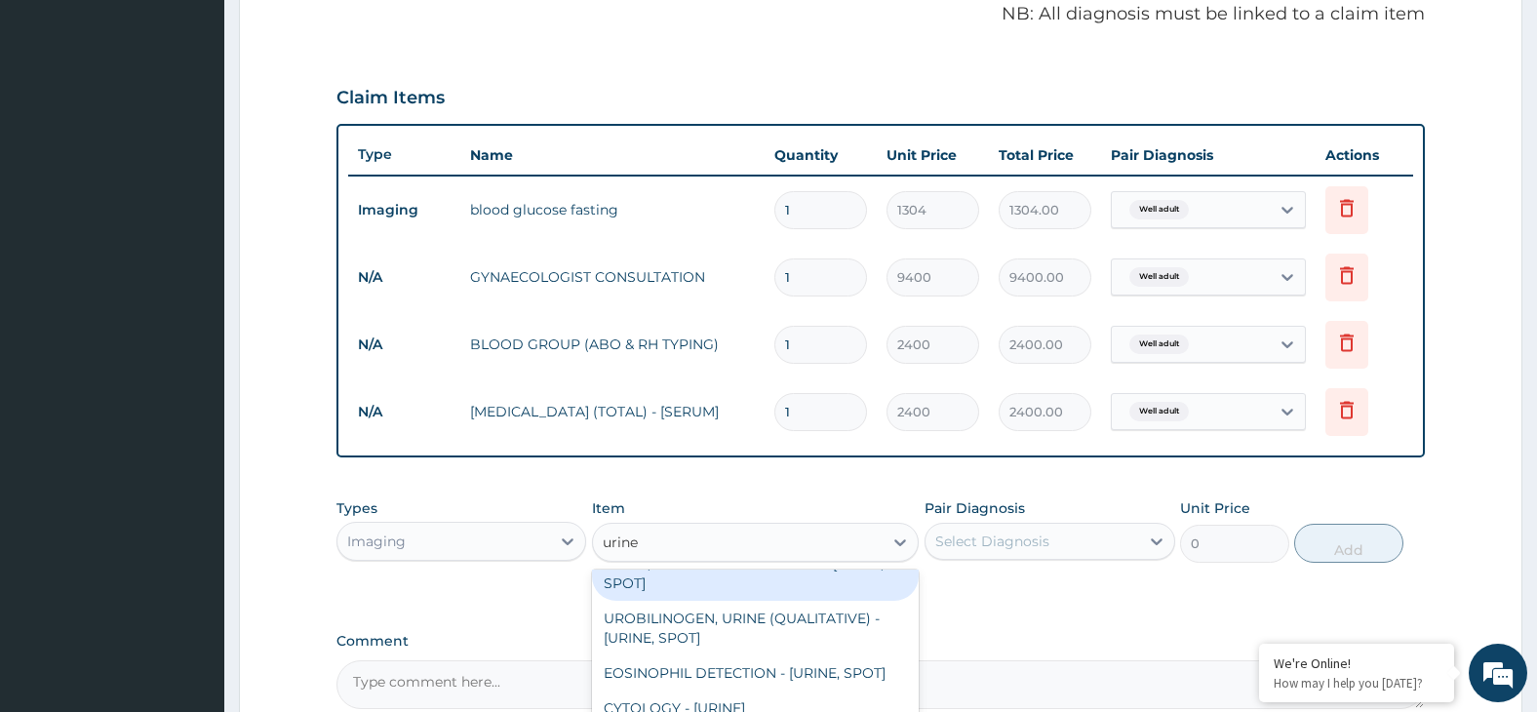
click at [847, 601] on div "URINE, ROUTINE EXAMINATION - [URINE, SPOT]" at bounding box center [755, 573] width 327 height 55
type input "2504"
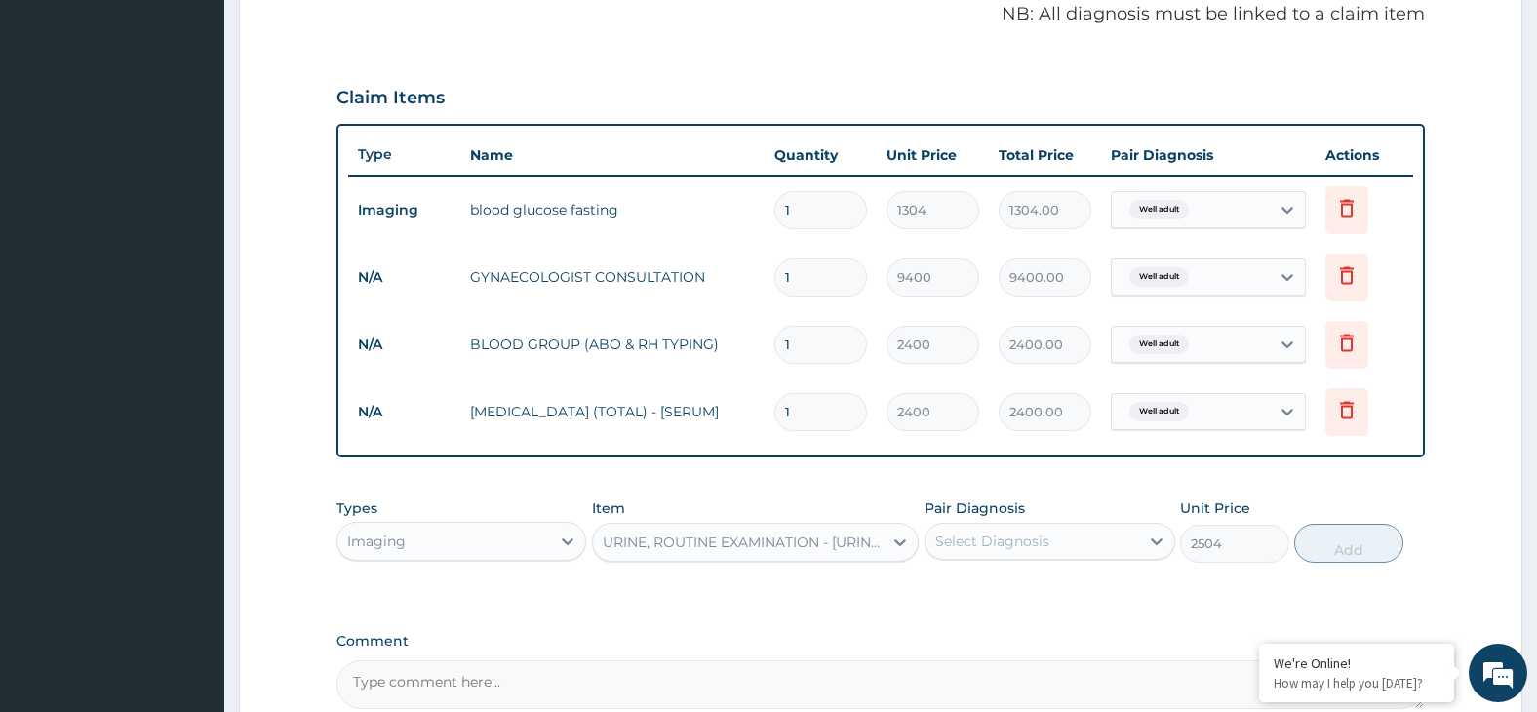
drag, startPoint x: 1057, startPoint y: 544, endPoint x: 1083, endPoint y: 560, distance: 29.8
click at [1061, 544] on div "Select Diagnosis" at bounding box center [1033, 541] width 214 height 31
click at [1114, 603] on div "Well adult" at bounding box center [1050, 592] width 251 height 40
checkbox input "true"
click at [1352, 548] on button "Add" at bounding box center [1348, 543] width 109 height 39
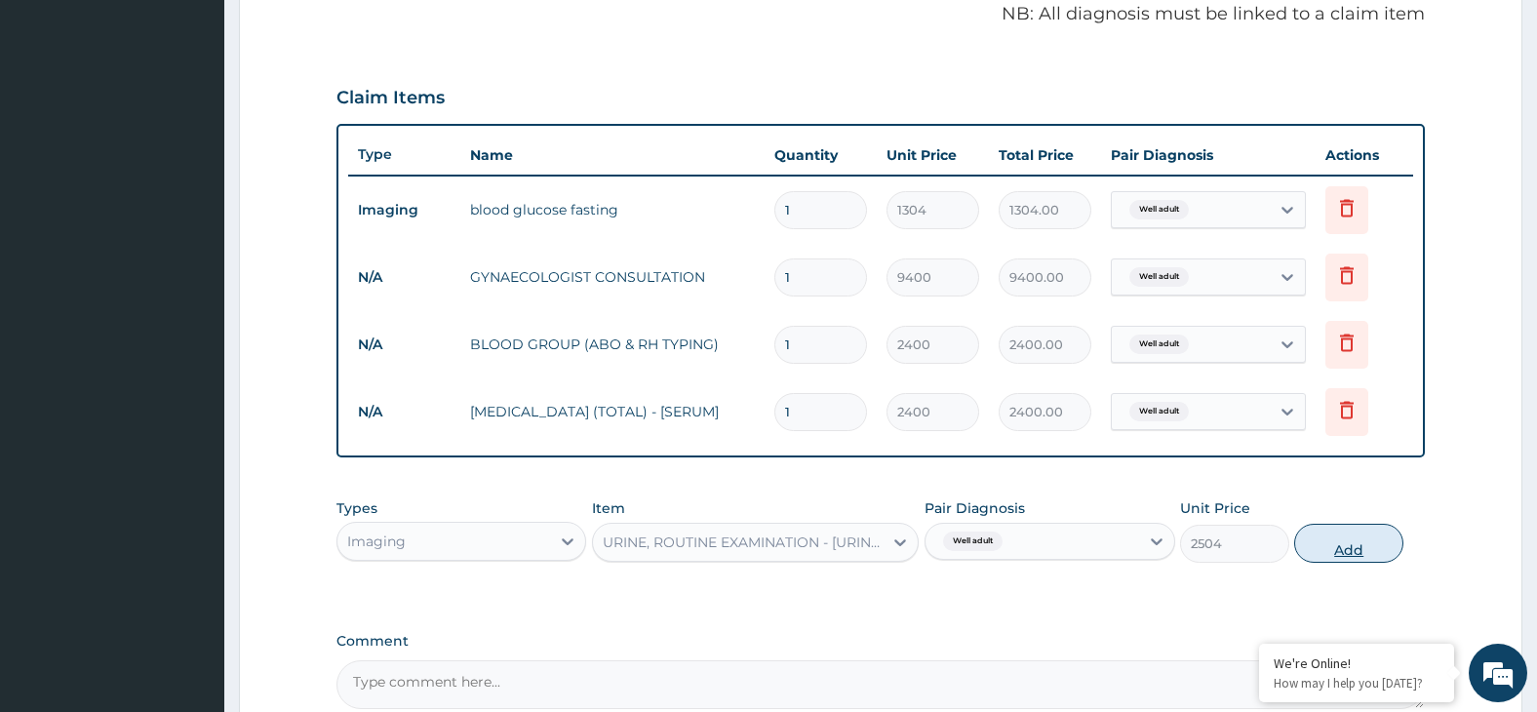
type input "0"
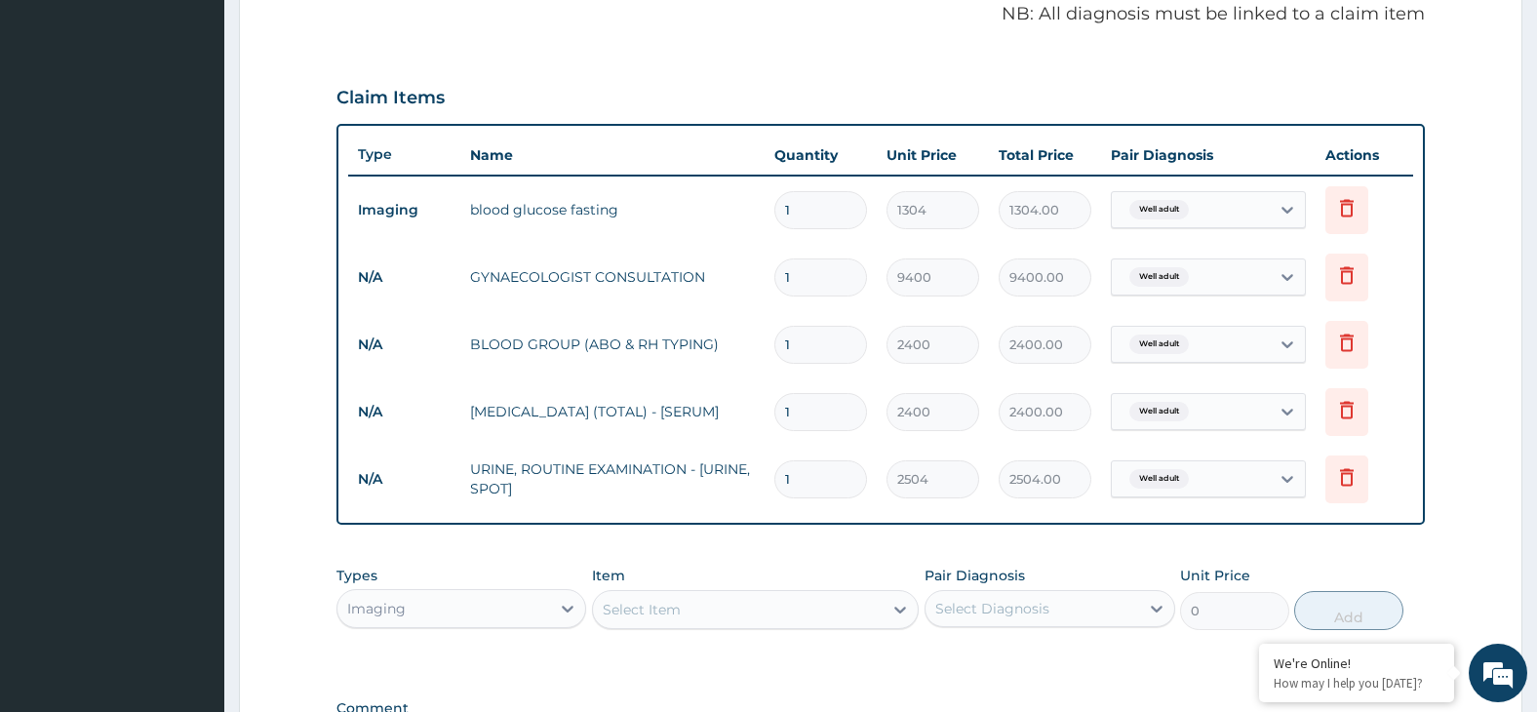
click at [801, 609] on div "Select Item" at bounding box center [738, 609] width 290 height 31
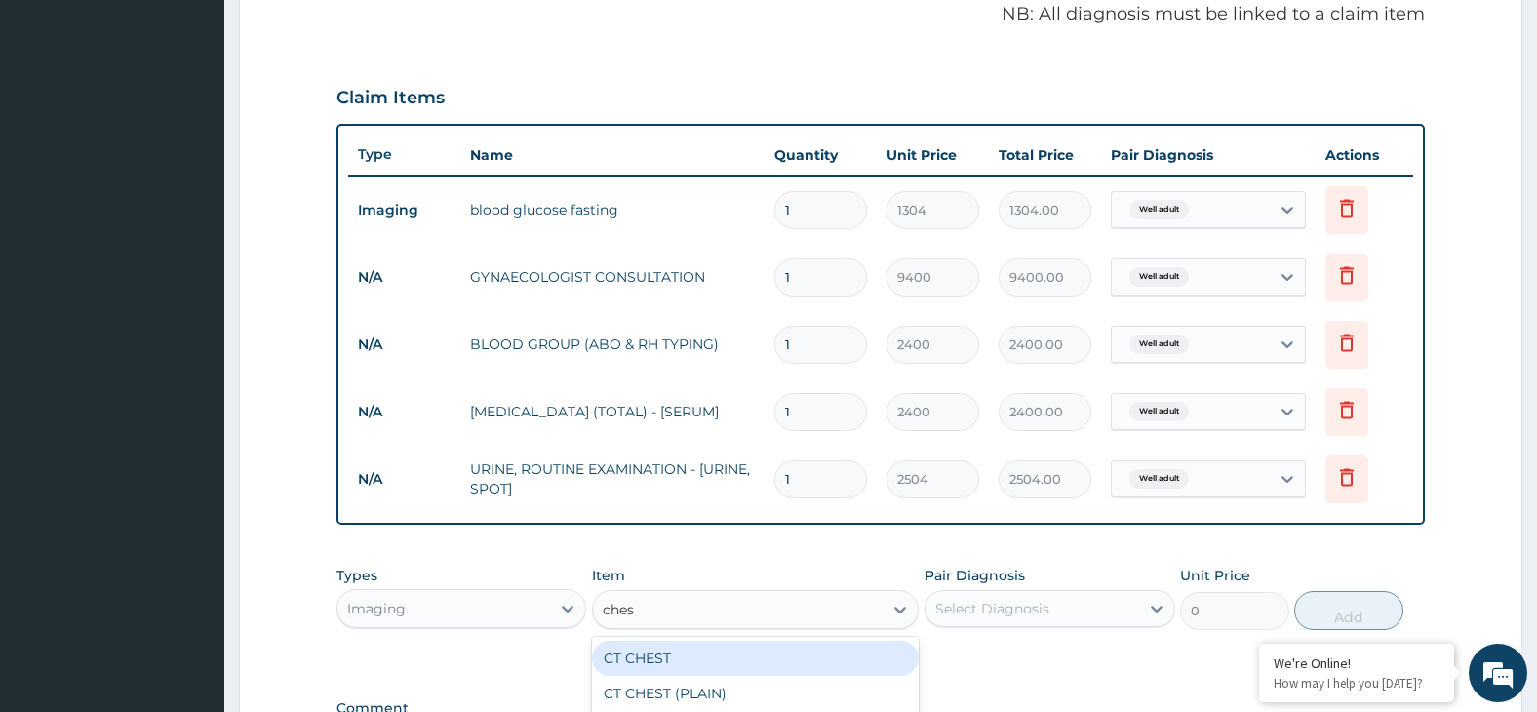
type input "chest"
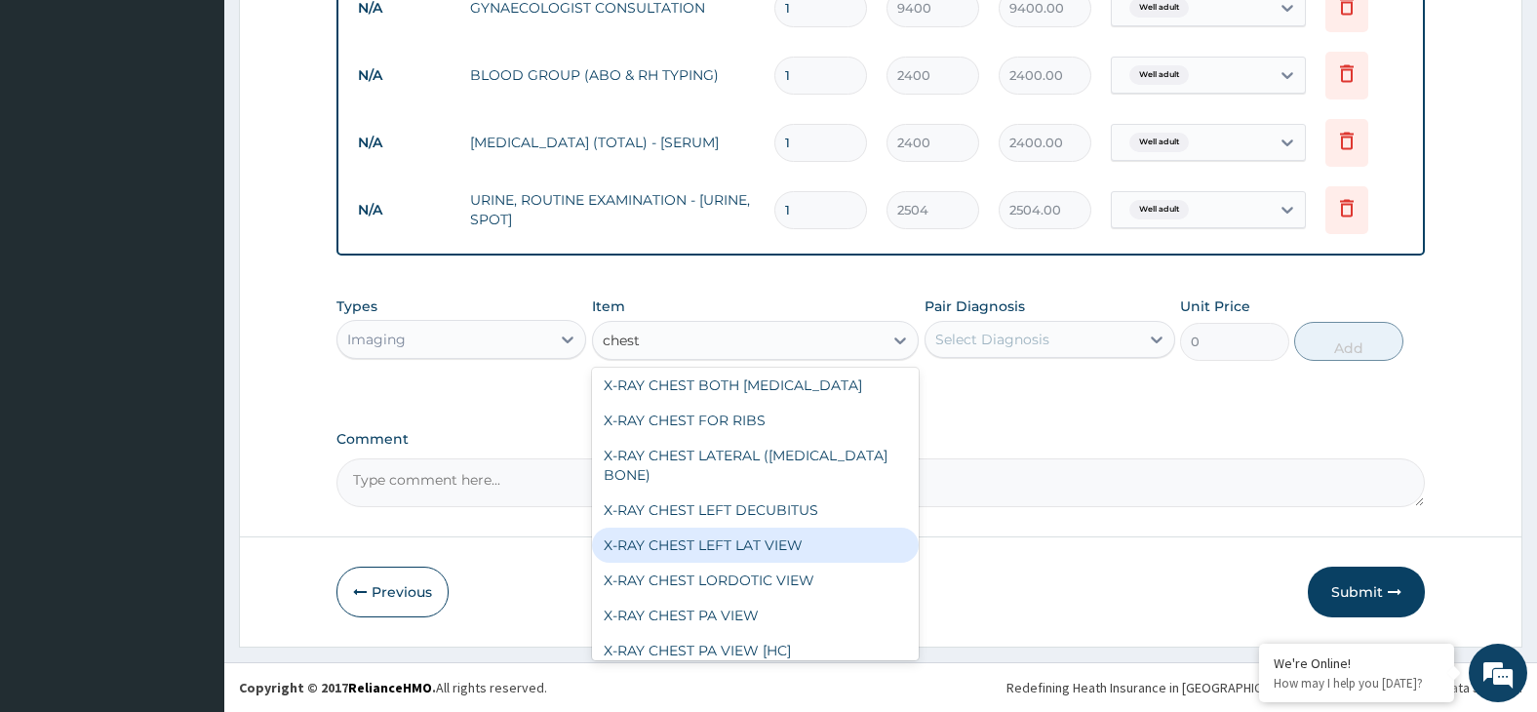
scroll to position [488, 0]
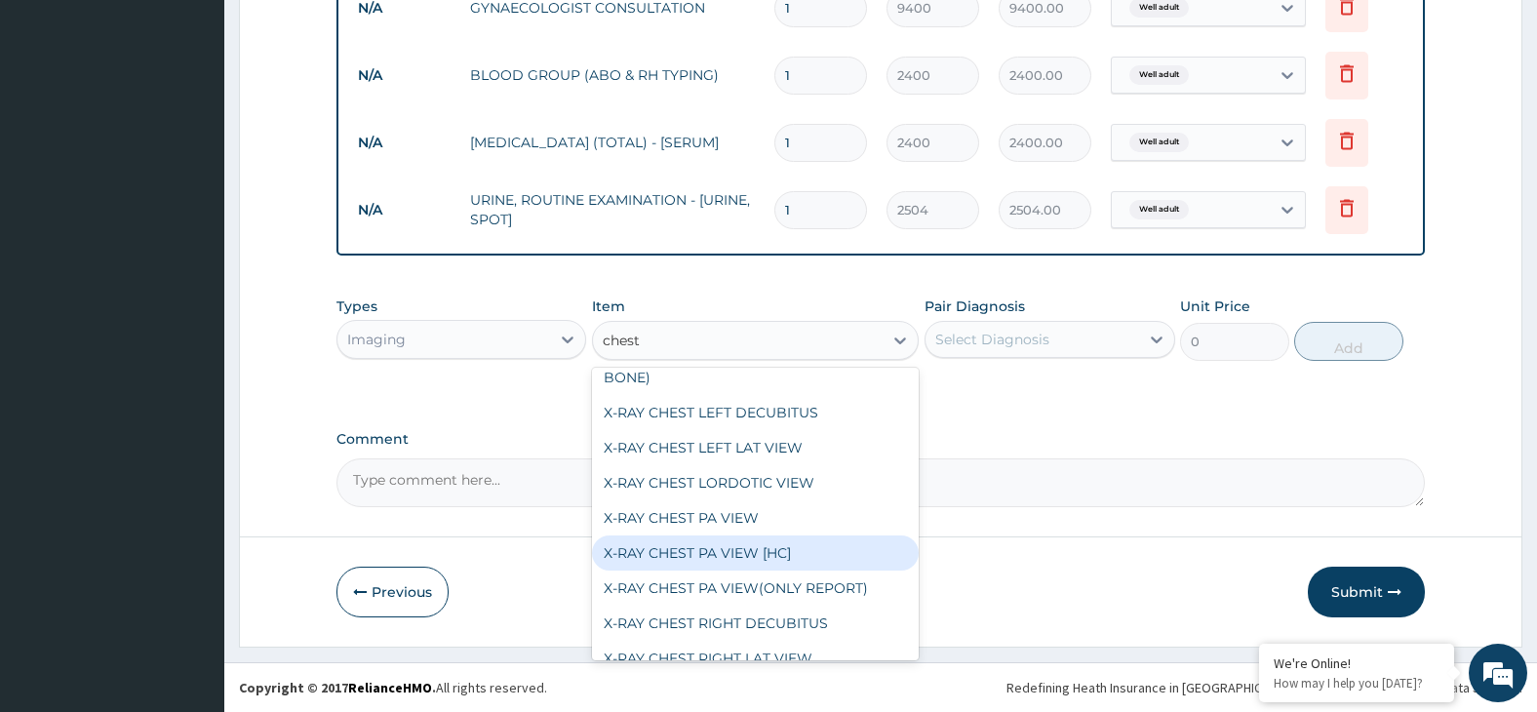
click at [836, 536] on div "X-RAY CHEST PA VIEW [HC]" at bounding box center [755, 552] width 327 height 35
type input "4375"
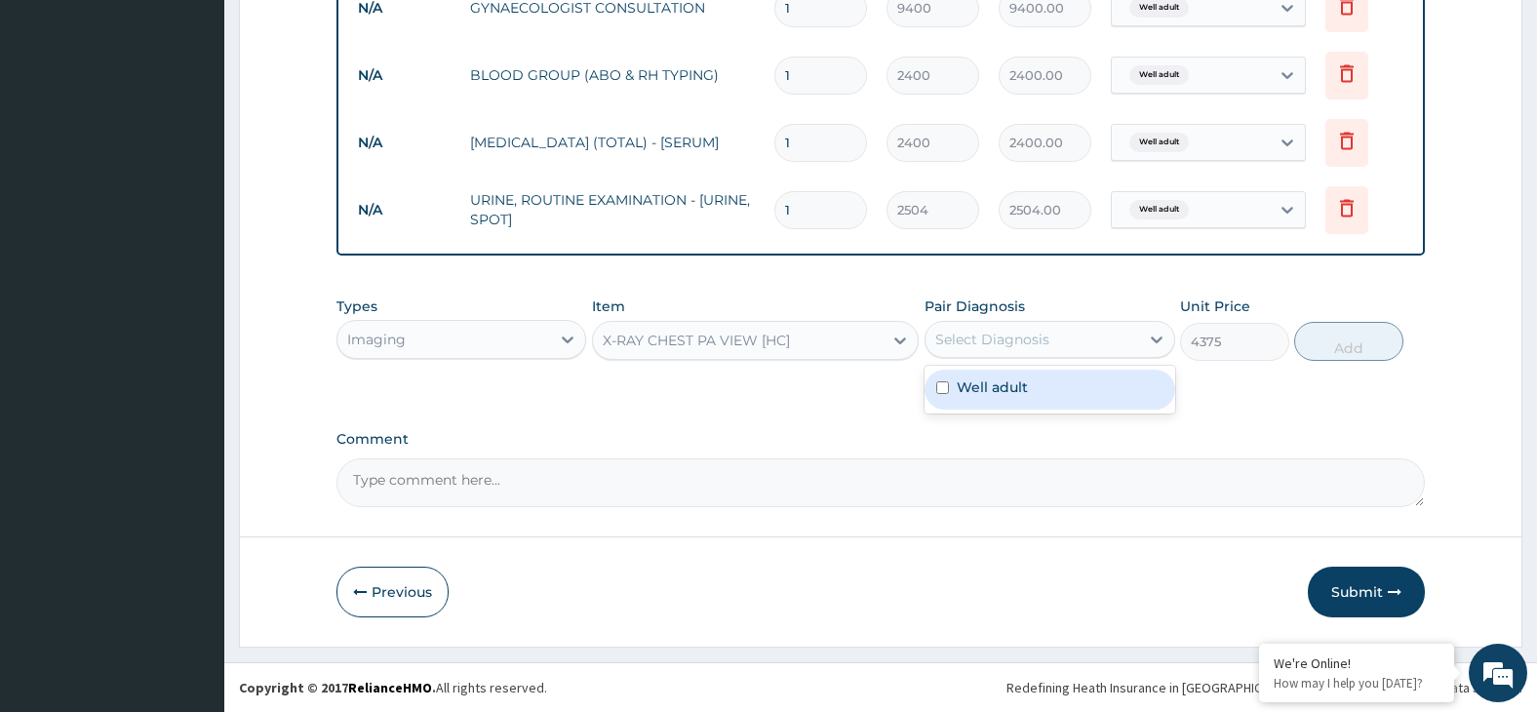
drag, startPoint x: 1088, startPoint y: 333, endPoint x: 1123, endPoint y: 373, distance: 53.2
click at [1089, 333] on div "Select Diagnosis" at bounding box center [1033, 339] width 214 height 31
drag, startPoint x: 1125, startPoint y: 375, endPoint x: 1222, endPoint y: 370, distance: 97.7
click at [1128, 376] on div "Well adult" at bounding box center [1050, 390] width 251 height 40
checkbox input "true"
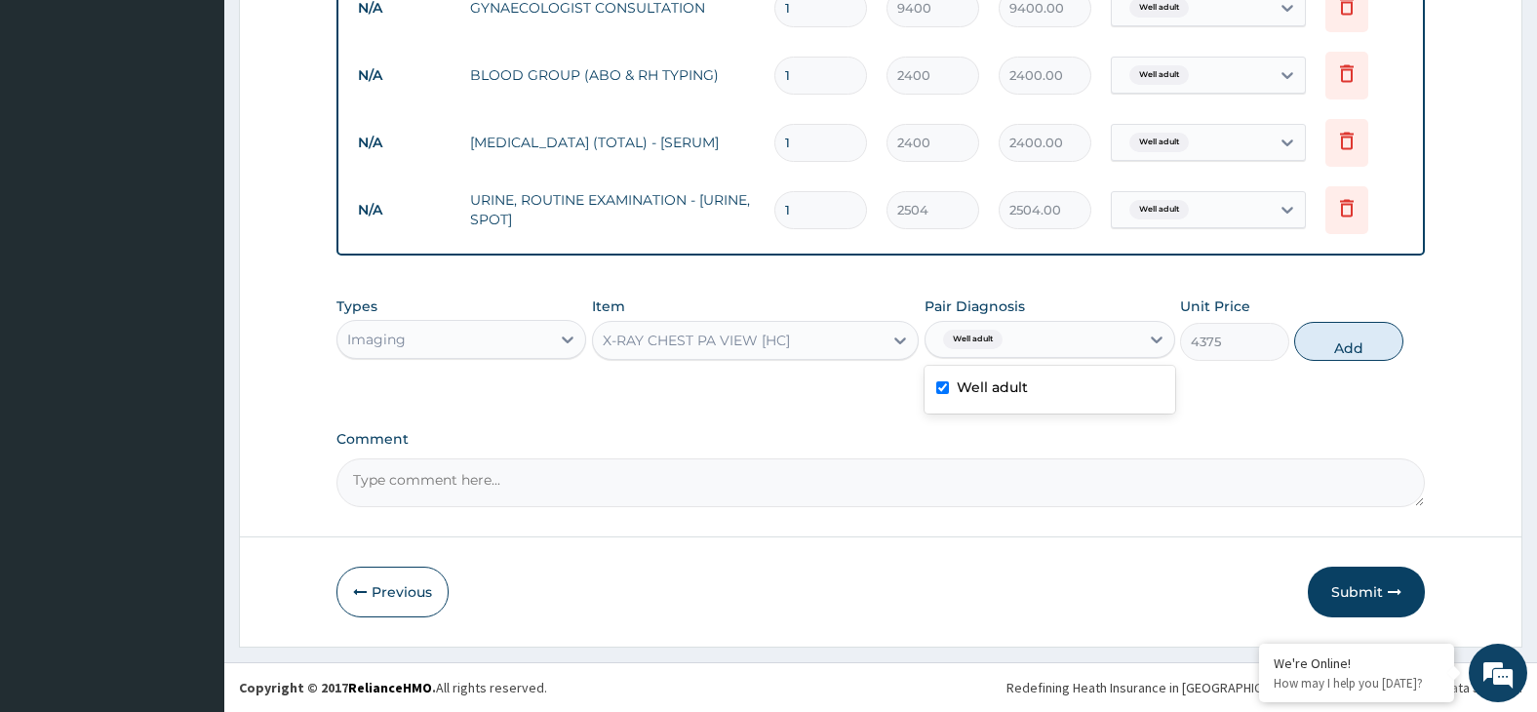
drag, startPoint x: 1335, startPoint y: 354, endPoint x: 1321, endPoint y: 354, distance: 14.6
click at [1334, 354] on button "Add" at bounding box center [1348, 341] width 109 height 39
type input "0"
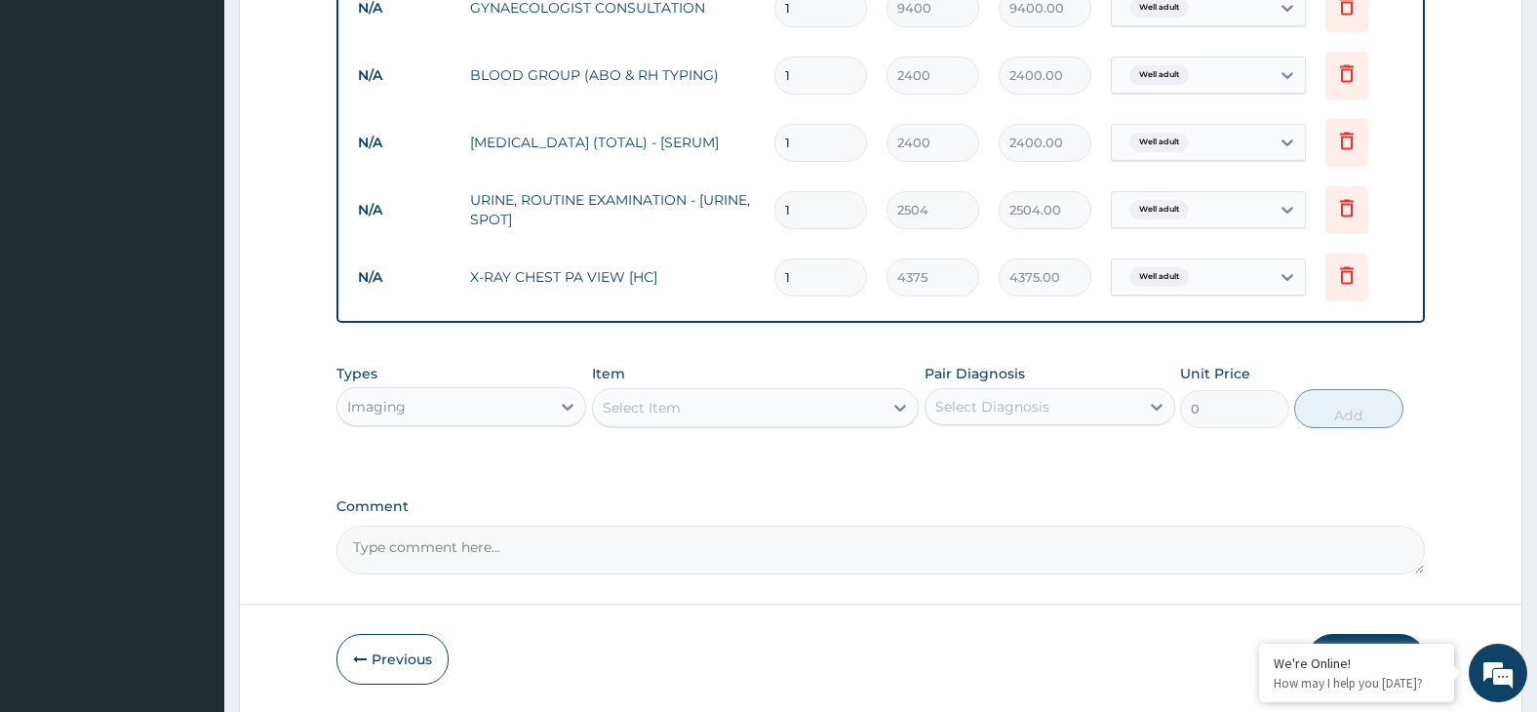
click at [779, 406] on div "Select Item" at bounding box center [738, 407] width 290 height 31
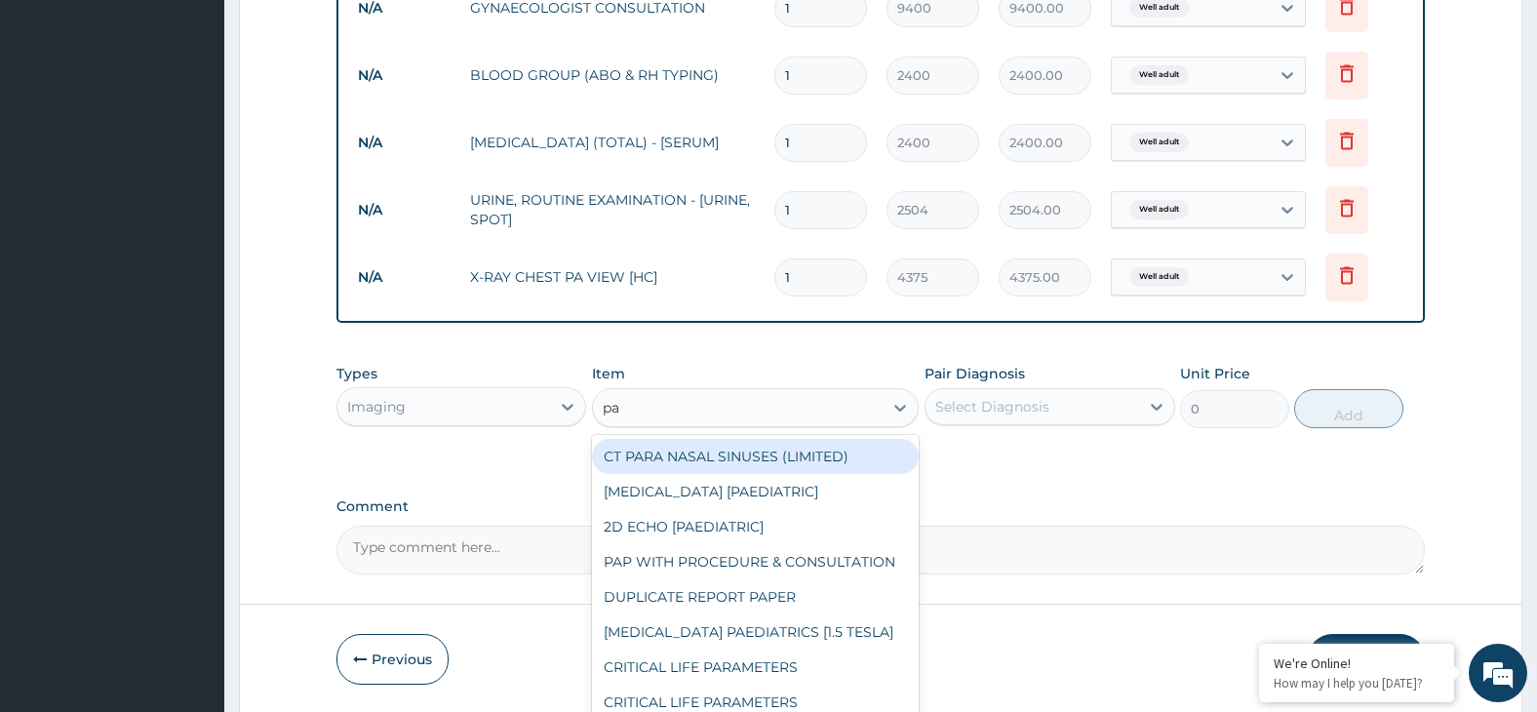
type input "pap"
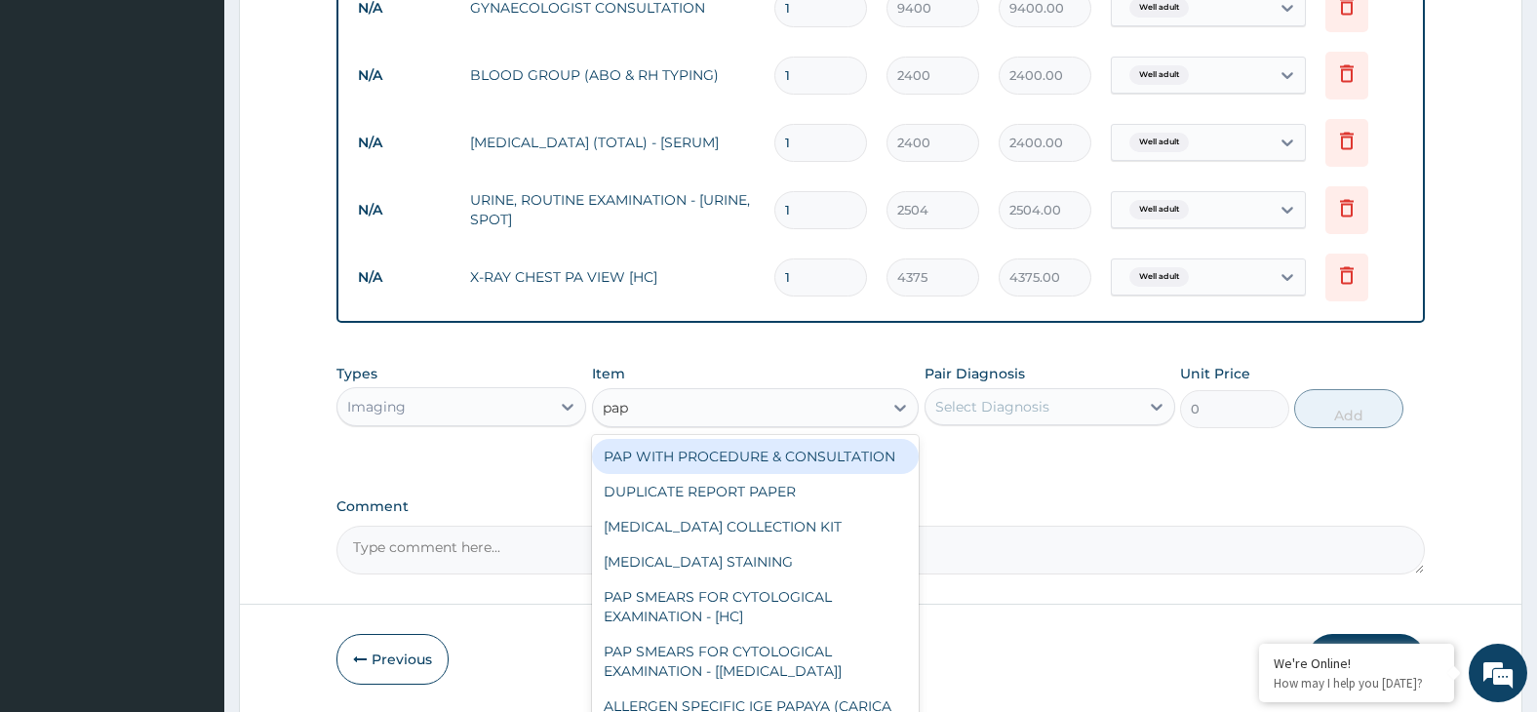
drag, startPoint x: 761, startPoint y: 460, endPoint x: 896, endPoint y: 463, distance: 135.6
click at [761, 461] on div "PAP WITH PROCEDURE & CONSULTATION" at bounding box center [755, 456] width 327 height 35
type input "13704"
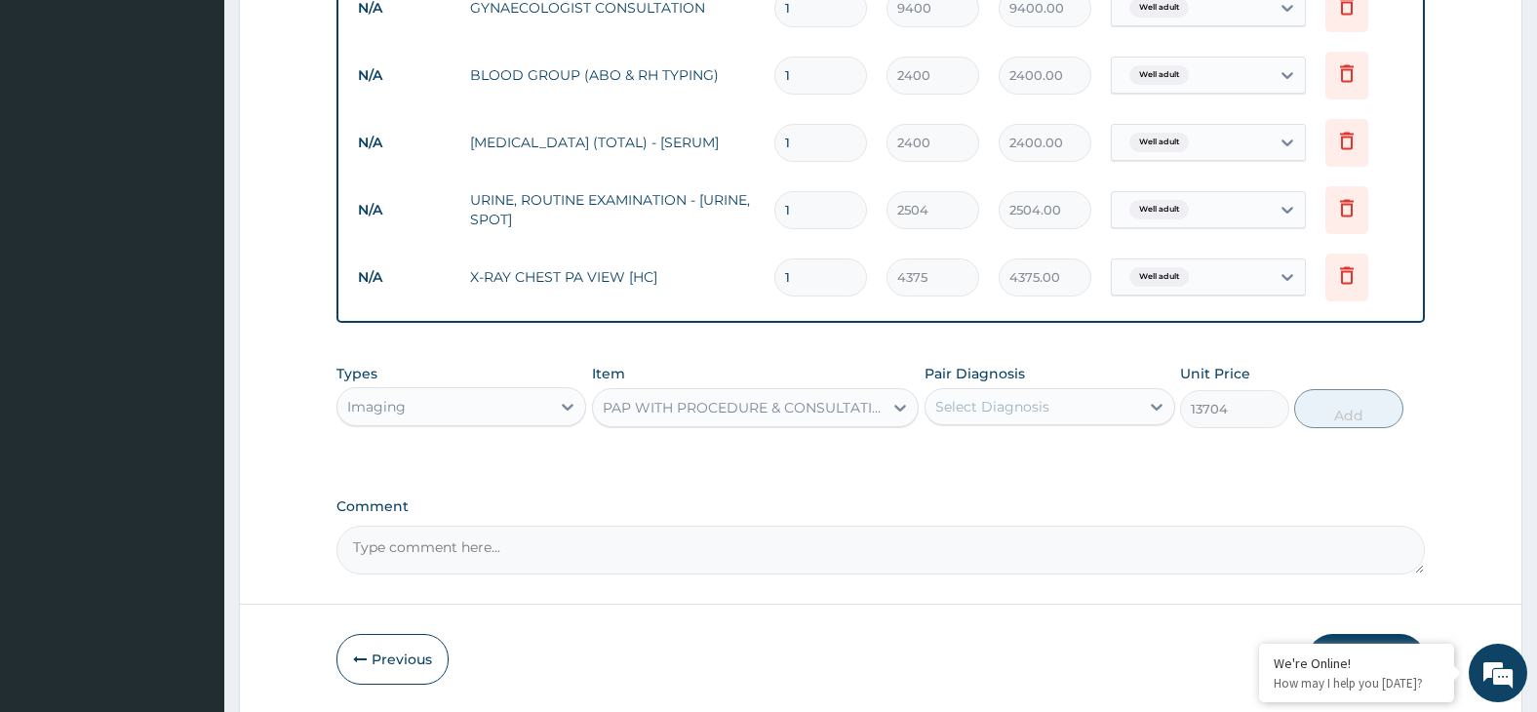
click at [1035, 409] on div "Select Diagnosis" at bounding box center [992, 407] width 114 height 20
click at [1084, 448] on div "Well adult" at bounding box center [1050, 457] width 251 height 40
checkbox input "true"
click at [1345, 414] on button "Add" at bounding box center [1348, 408] width 109 height 39
type input "0"
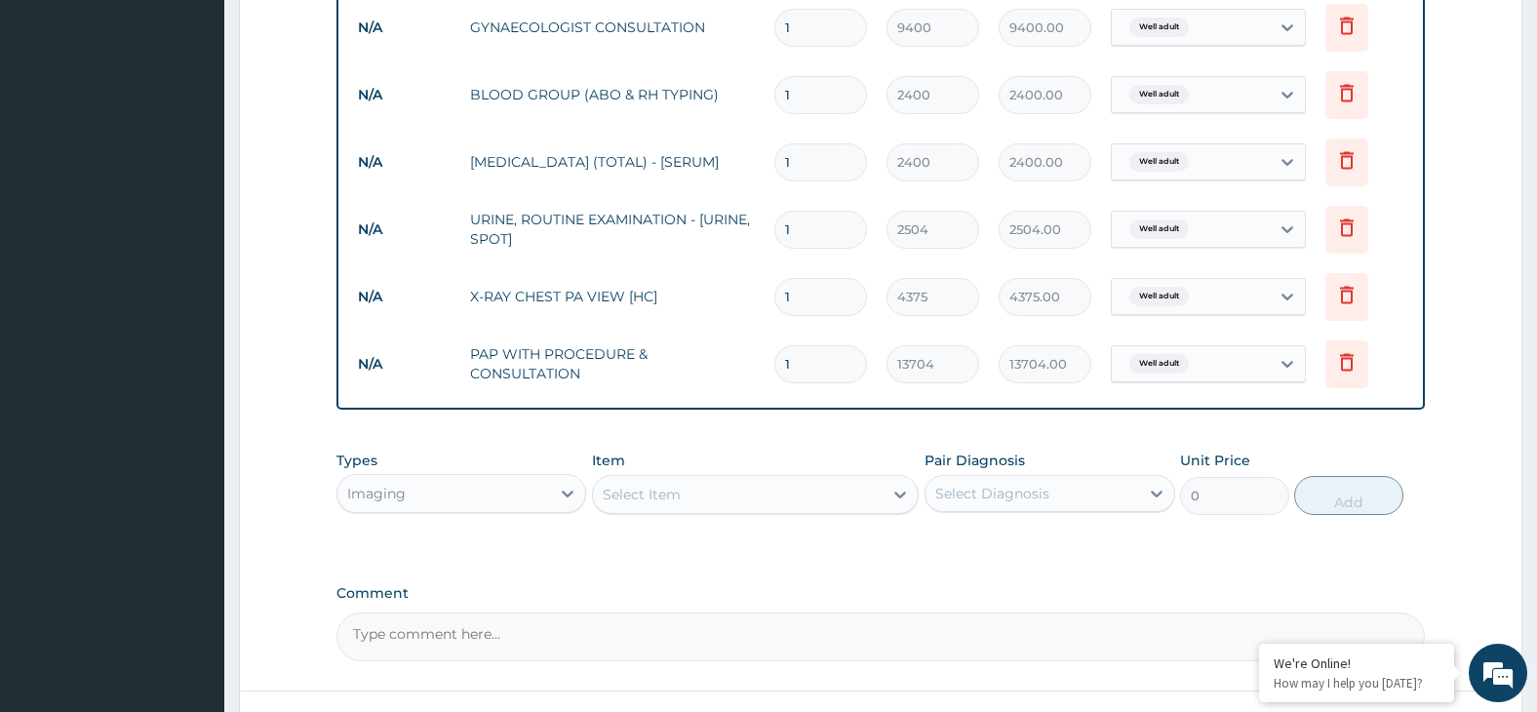
scroll to position [1006, 0]
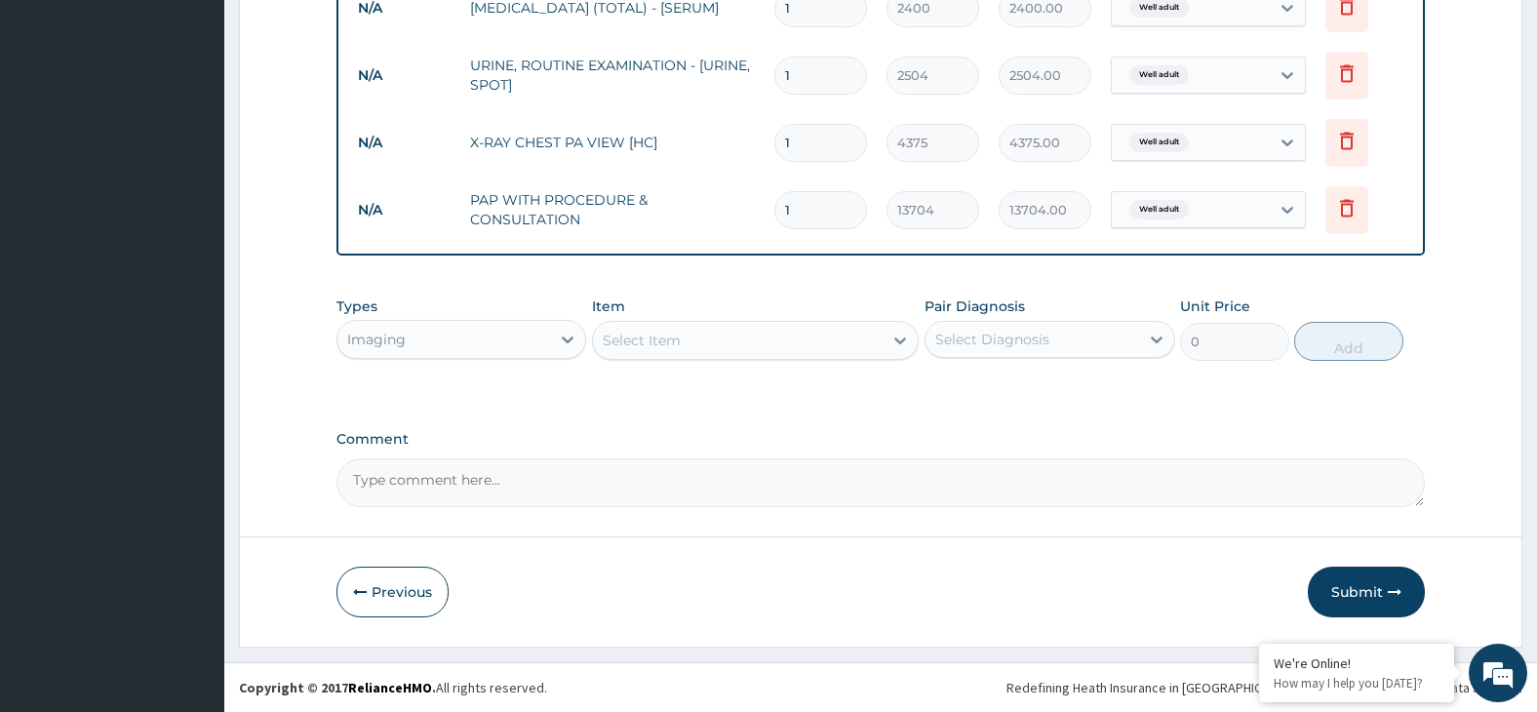
drag, startPoint x: 1373, startPoint y: 589, endPoint x: 1197, endPoint y: 523, distance: 188.6
click at [1371, 588] on button "Submit" at bounding box center [1366, 592] width 117 height 51
